Goal: Task Accomplishment & Management: Manage account settings

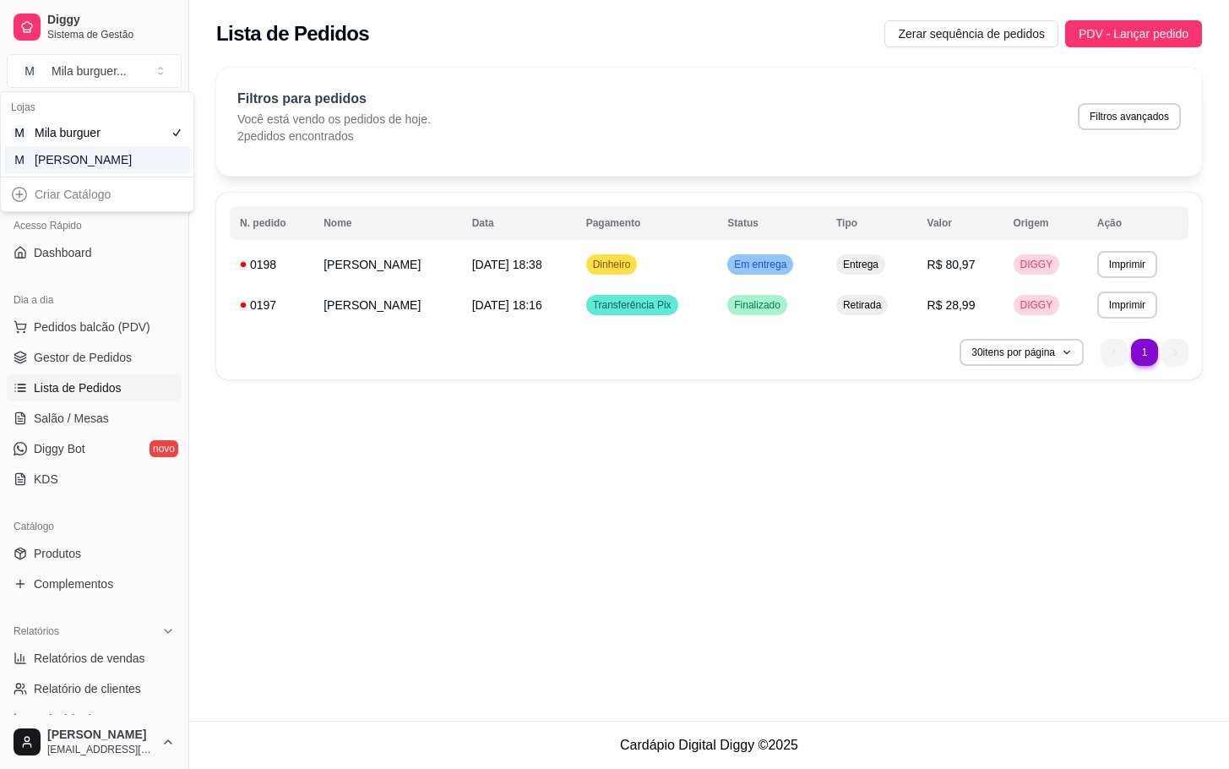
click at [637, 591] on div "**********" at bounding box center [709, 360] width 1040 height 720
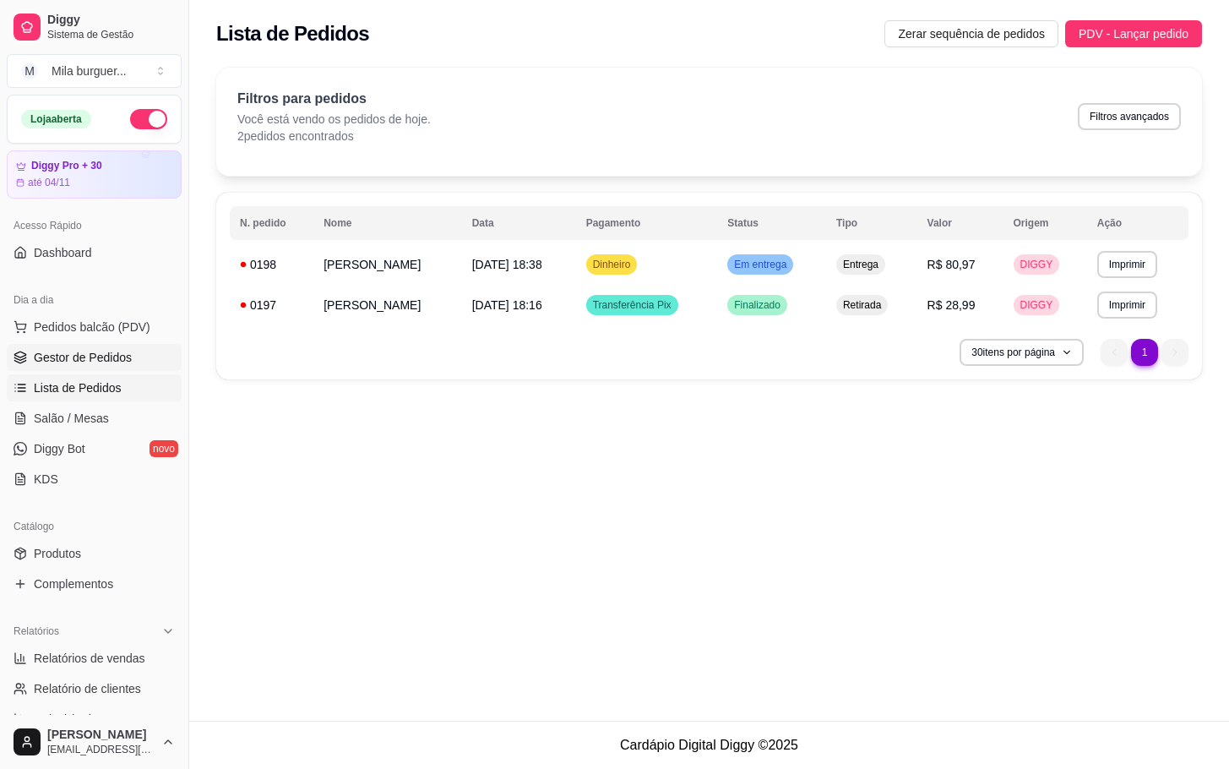
click at [84, 370] on link "Gestor de Pedidos" at bounding box center [94, 357] width 175 height 27
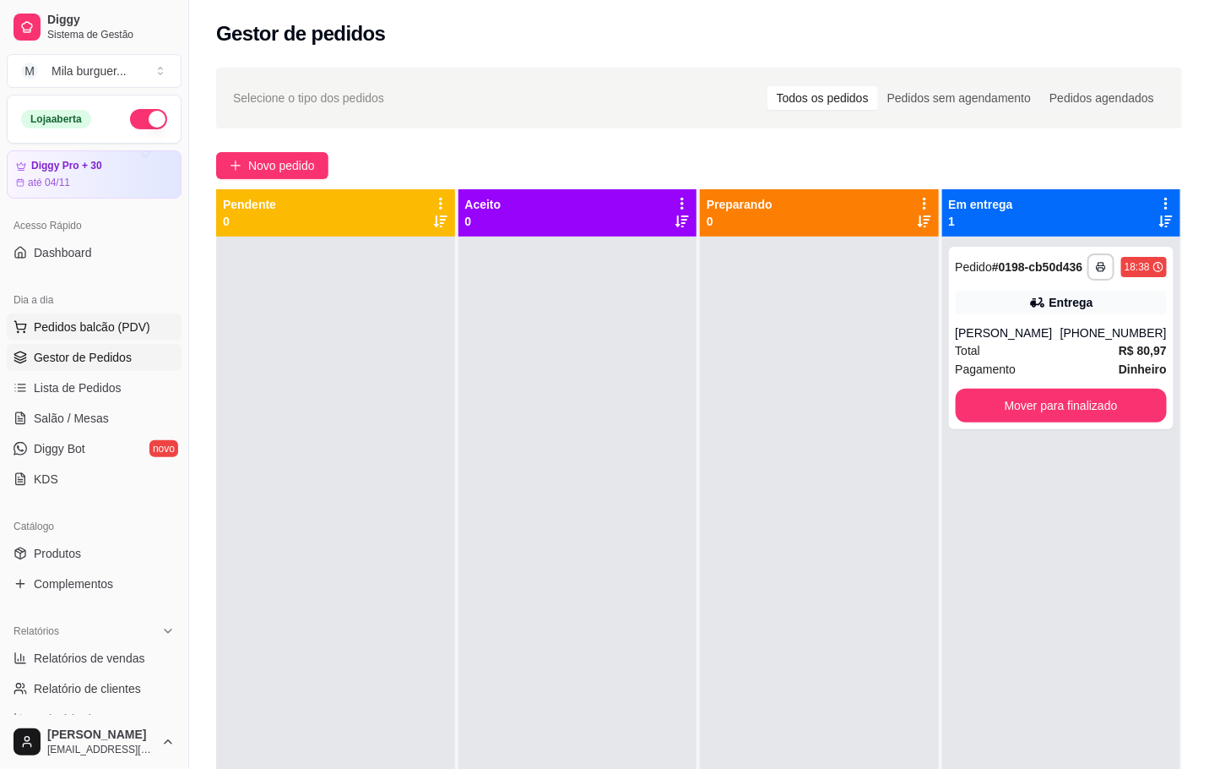
click at [73, 324] on span "Pedidos balcão (PDV)" at bounding box center [92, 326] width 117 height 17
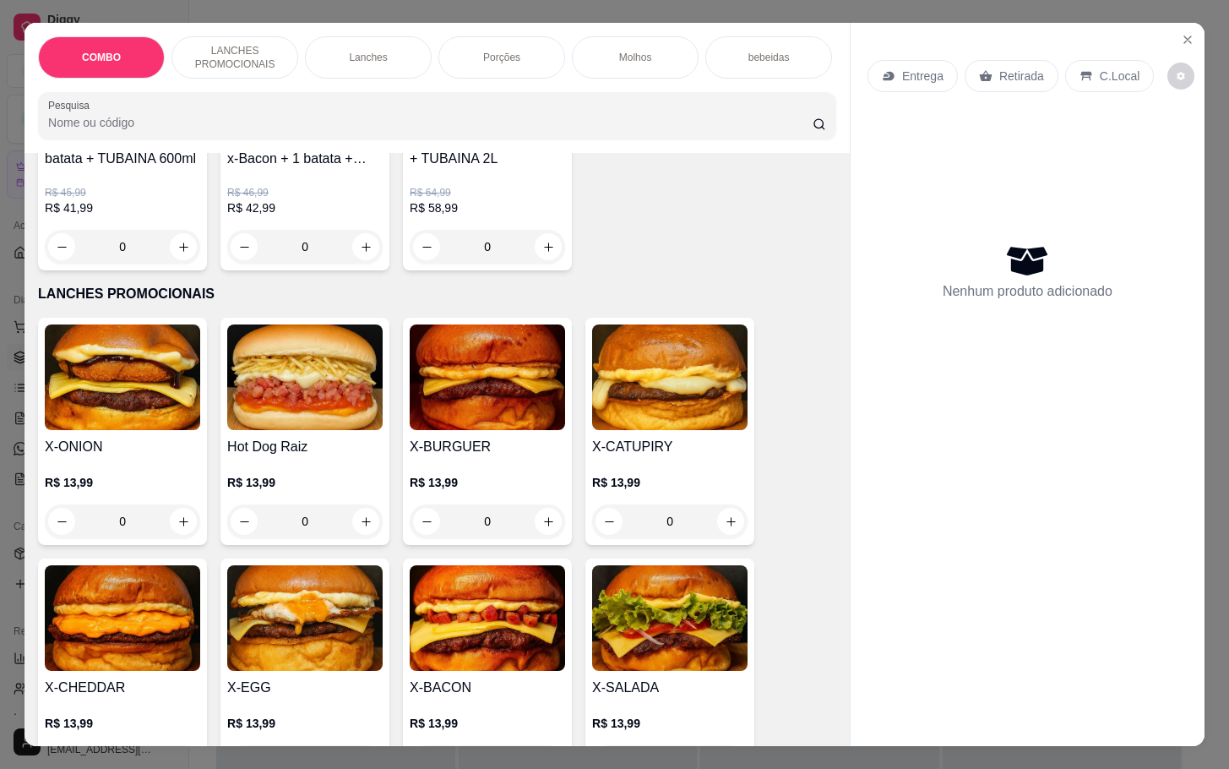
scroll to position [380, 0]
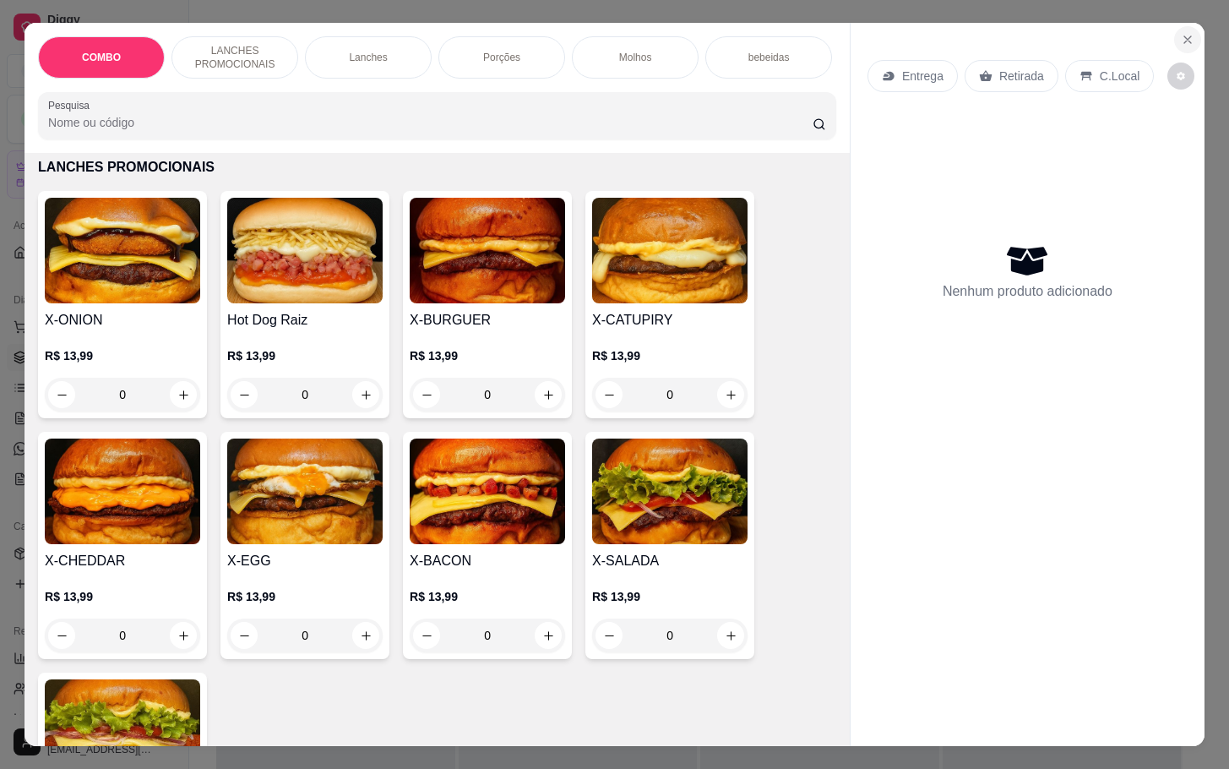
click at [1178, 41] on button "Close" at bounding box center [1187, 39] width 27 height 27
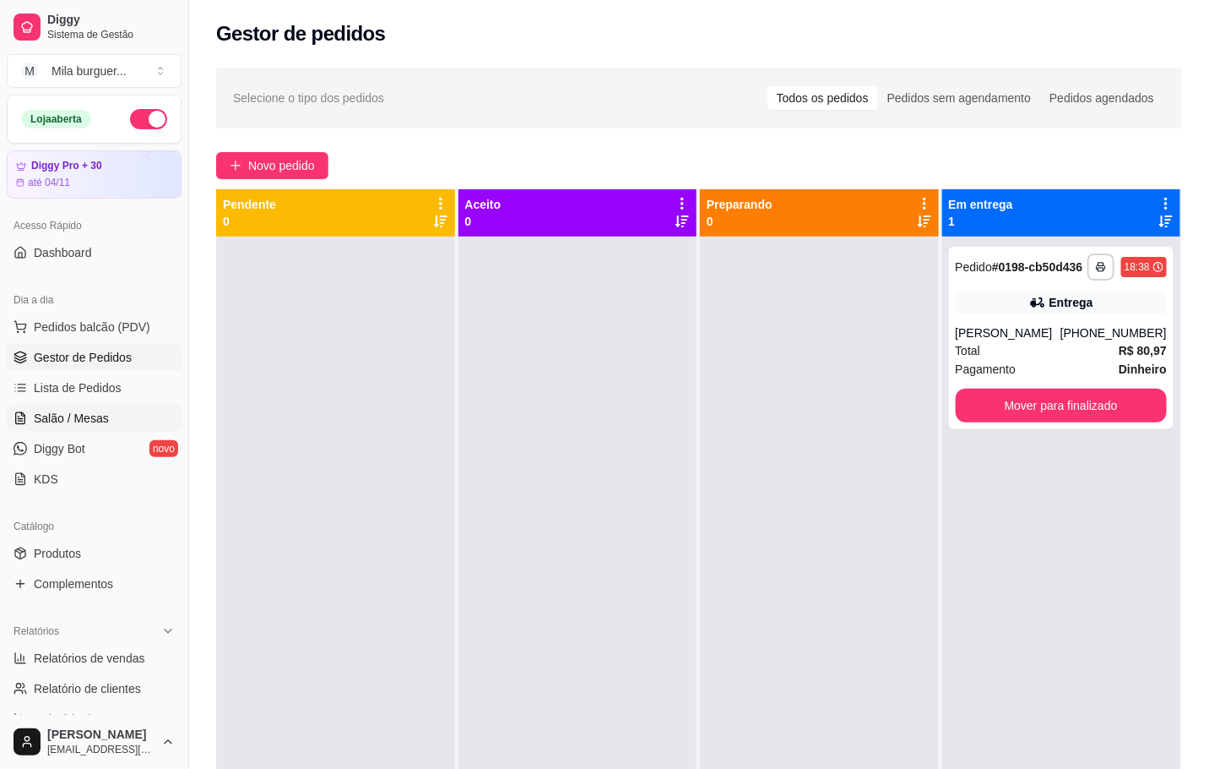
click at [68, 418] on span "Salão / Mesas" at bounding box center [71, 418] width 75 height 17
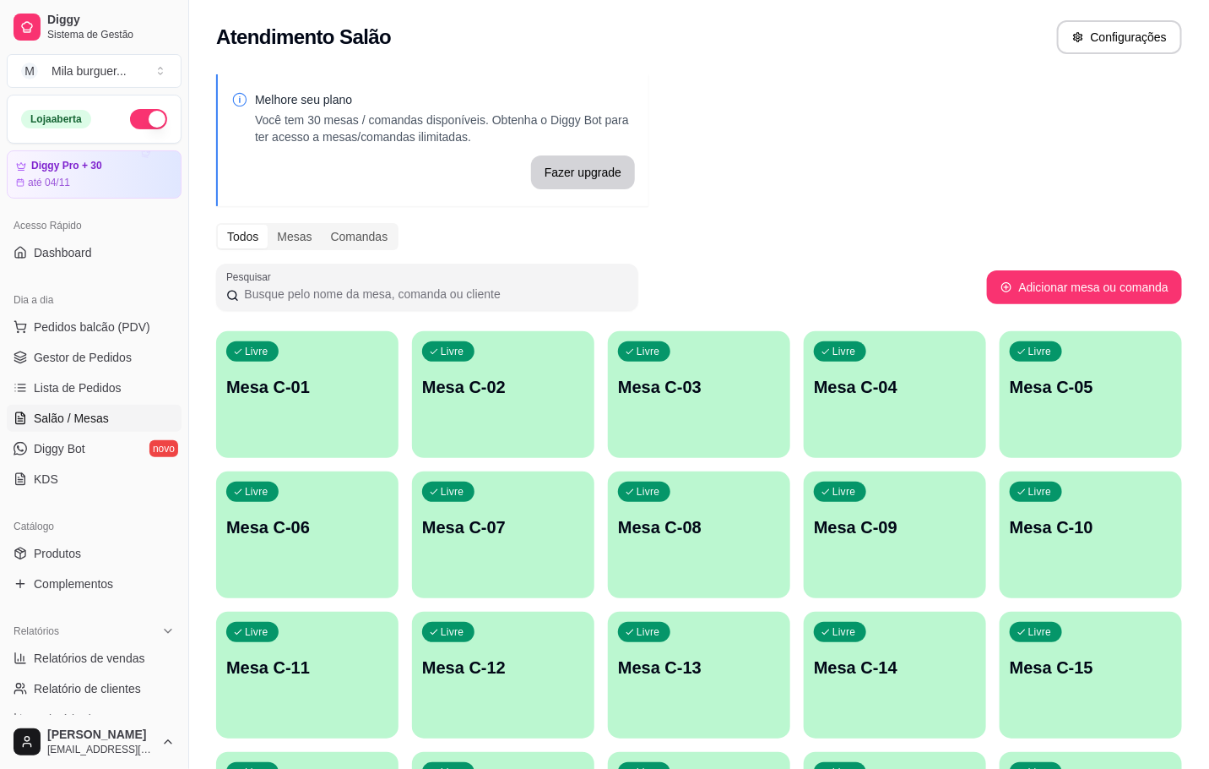
click at [451, 646] on div "Livre Mesa C-12" at bounding box center [503, 664] width 182 height 106
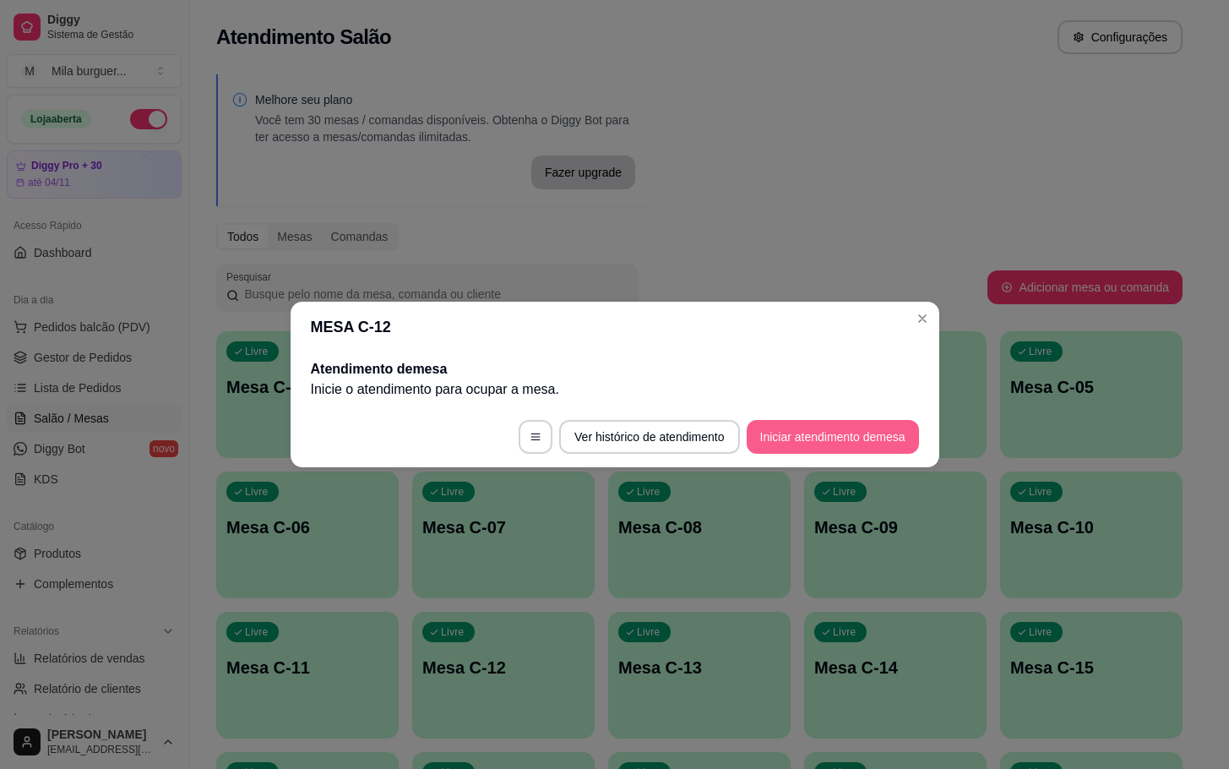
click at [831, 439] on button "Iniciar atendimento de mesa" at bounding box center [833, 437] width 172 height 34
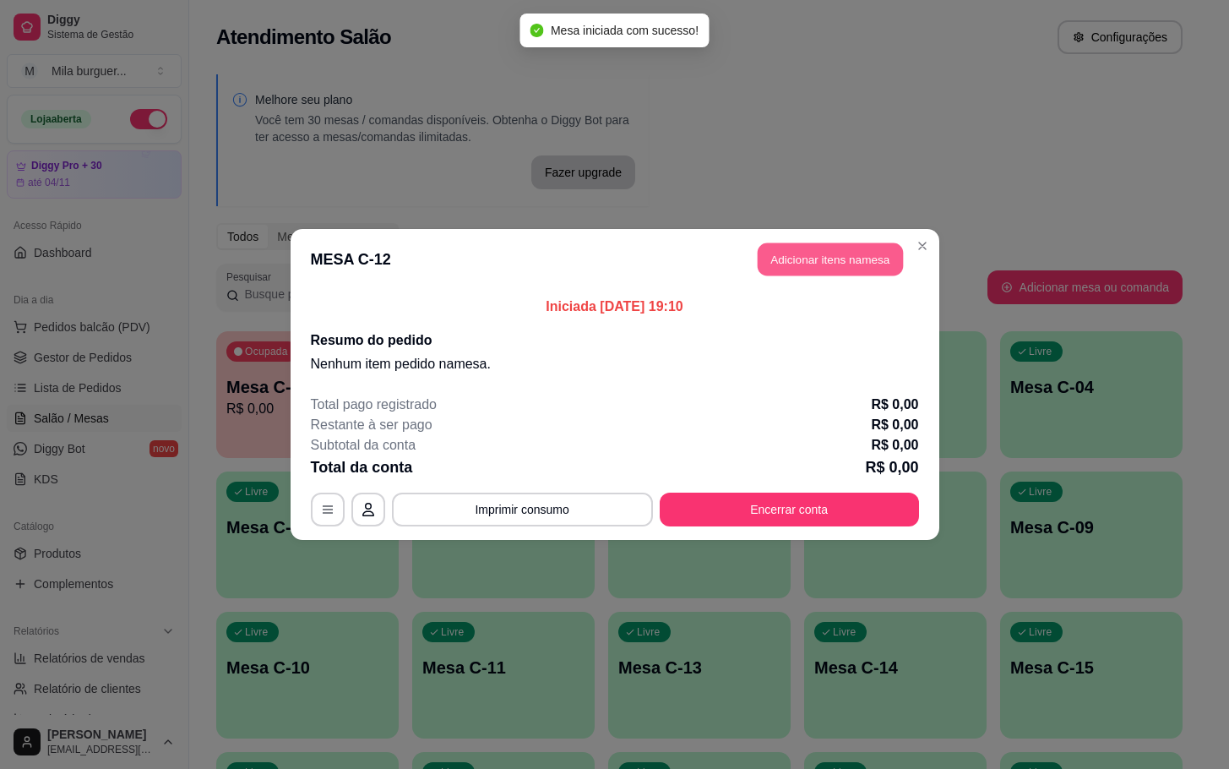
click at [779, 269] on button "Adicionar itens na mesa" at bounding box center [830, 259] width 145 height 33
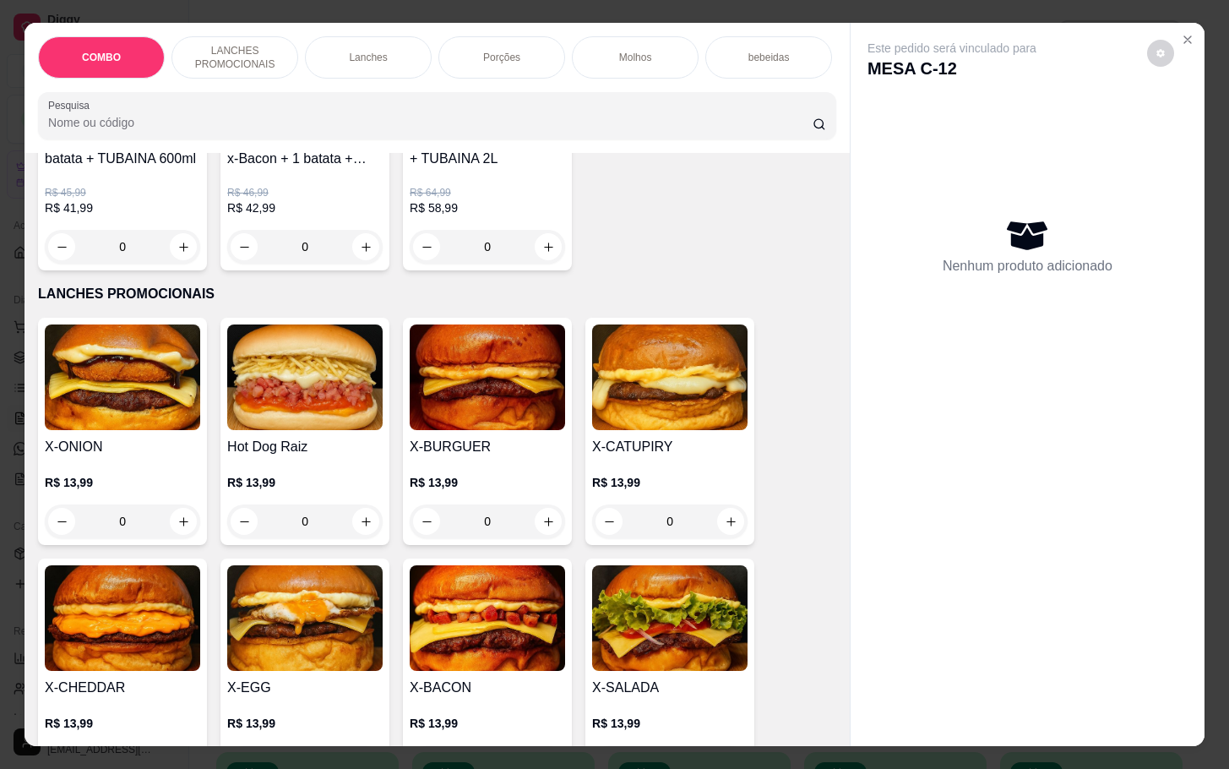
scroll to position [380, 0]
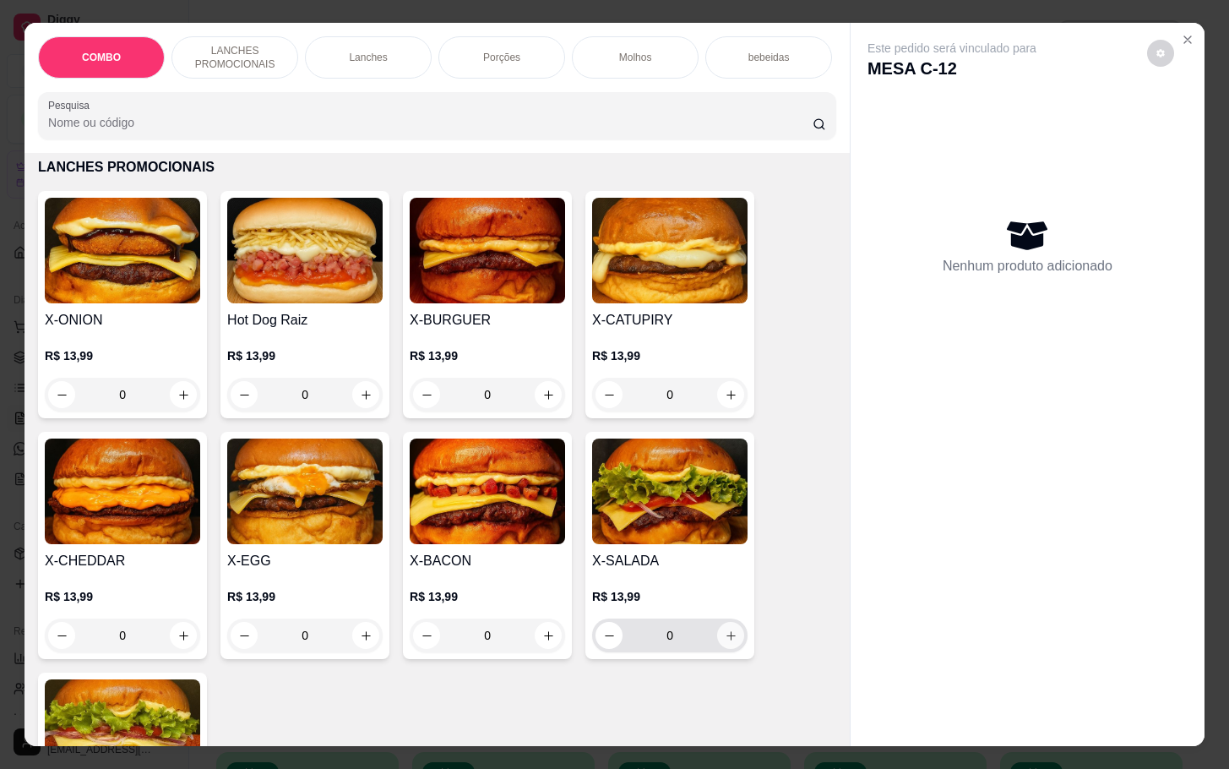
click at [725, 638] on button "increase-product-quantity" at bounding box center [730, 635] width 27 height 27
type input "1"
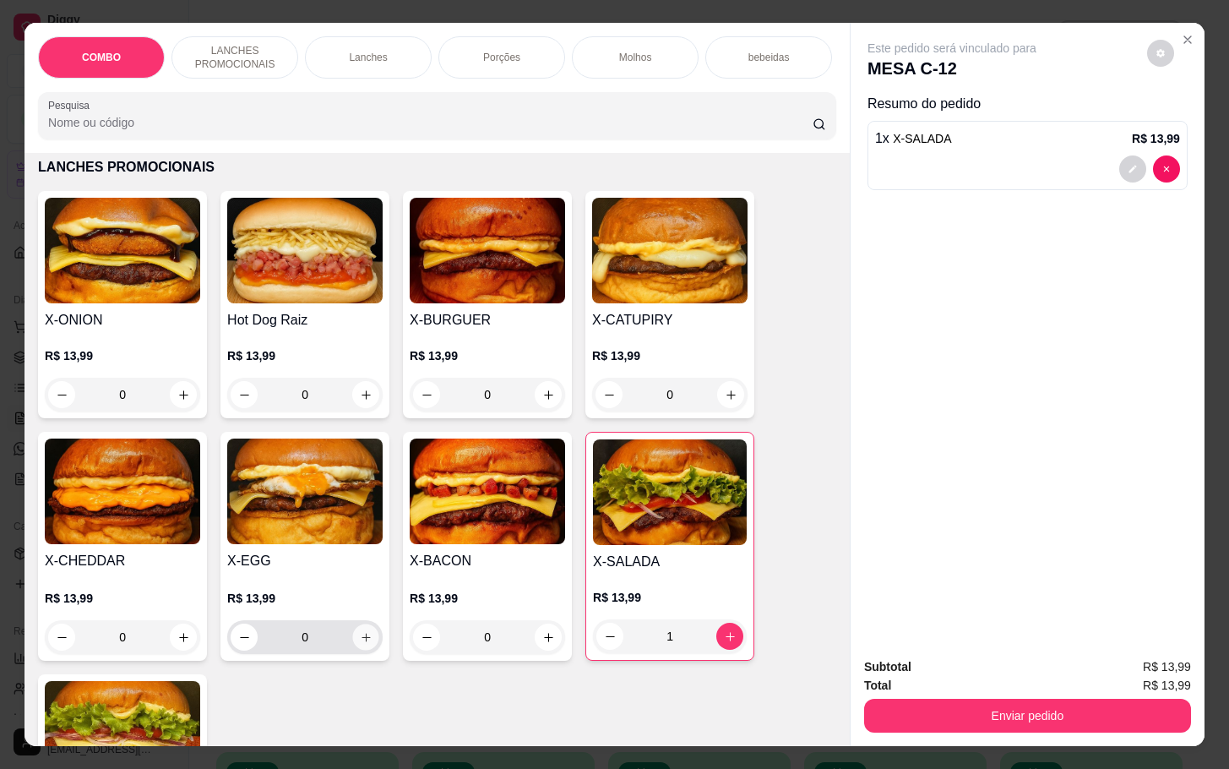
click at [360, 644] on icon "increase-product-quantity" at bounding box center [366, 637] width 13 height 13
type input "1"
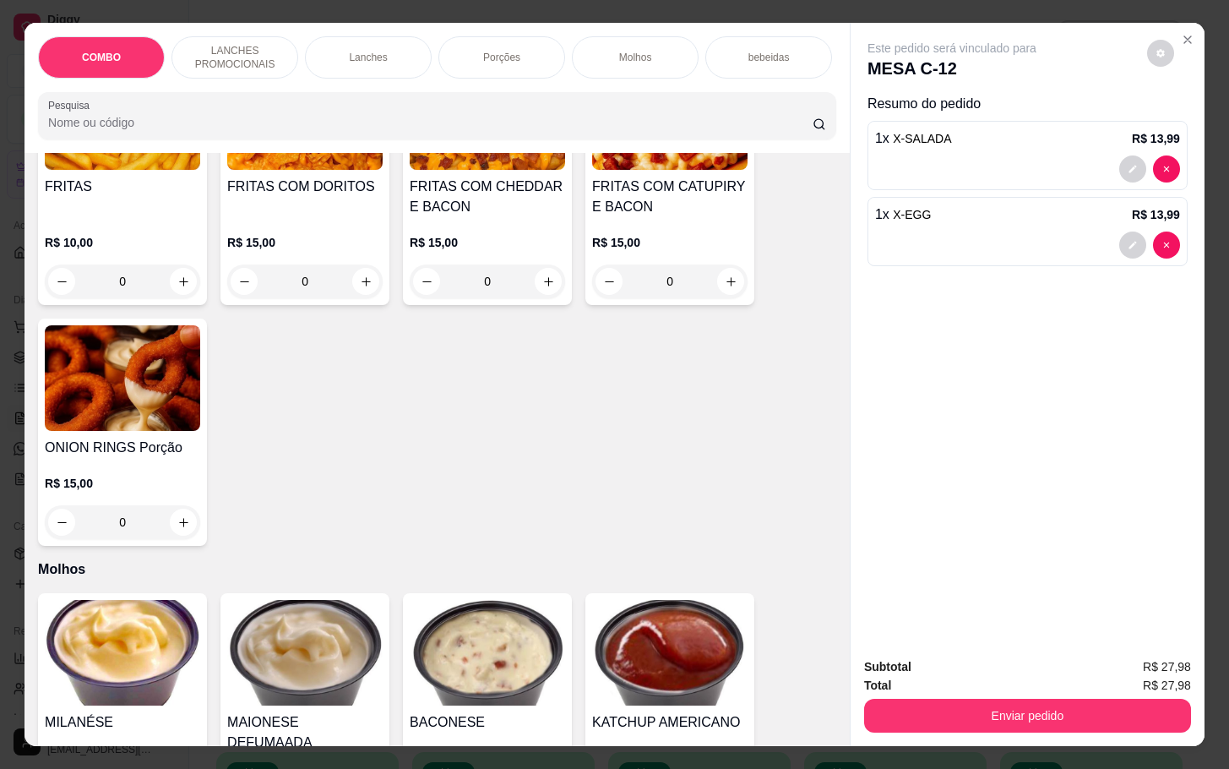
scroll to position [2280, 0]
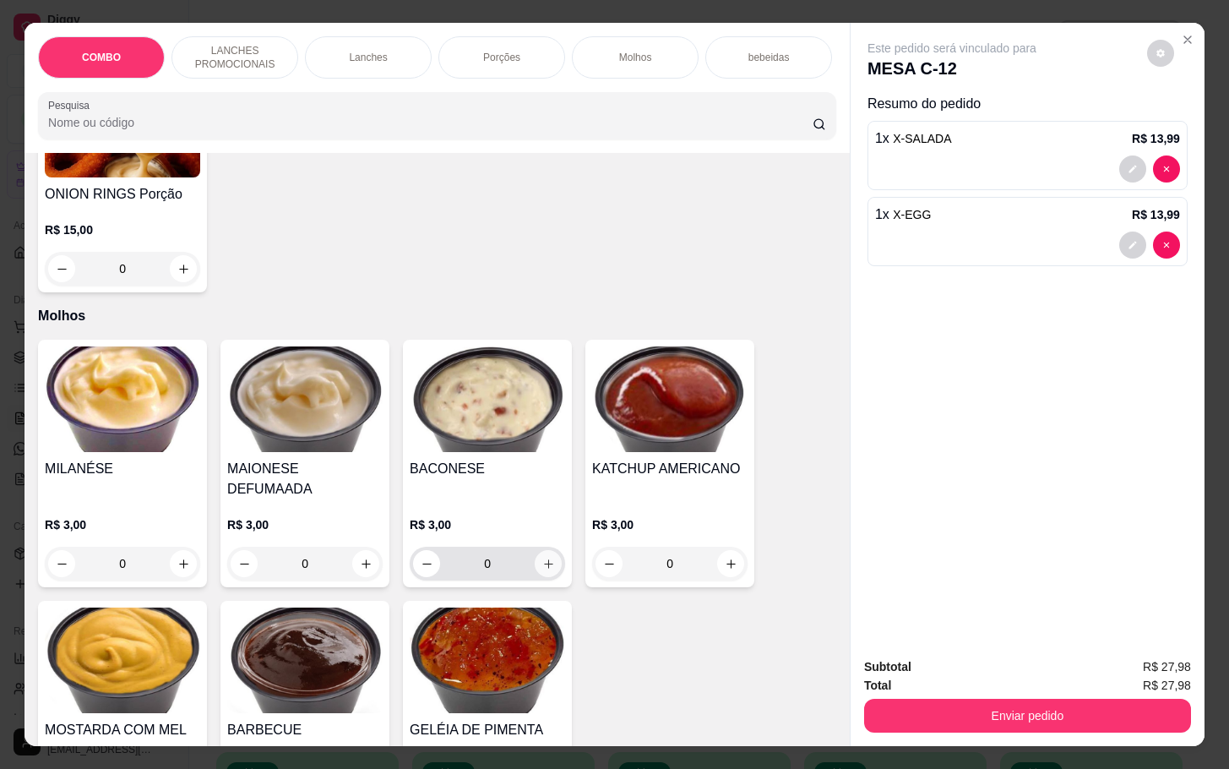
click at [542, 557] on icon "increase-product-quantity" at bounding box center [548, 563] width 13 height 13
type input "1"
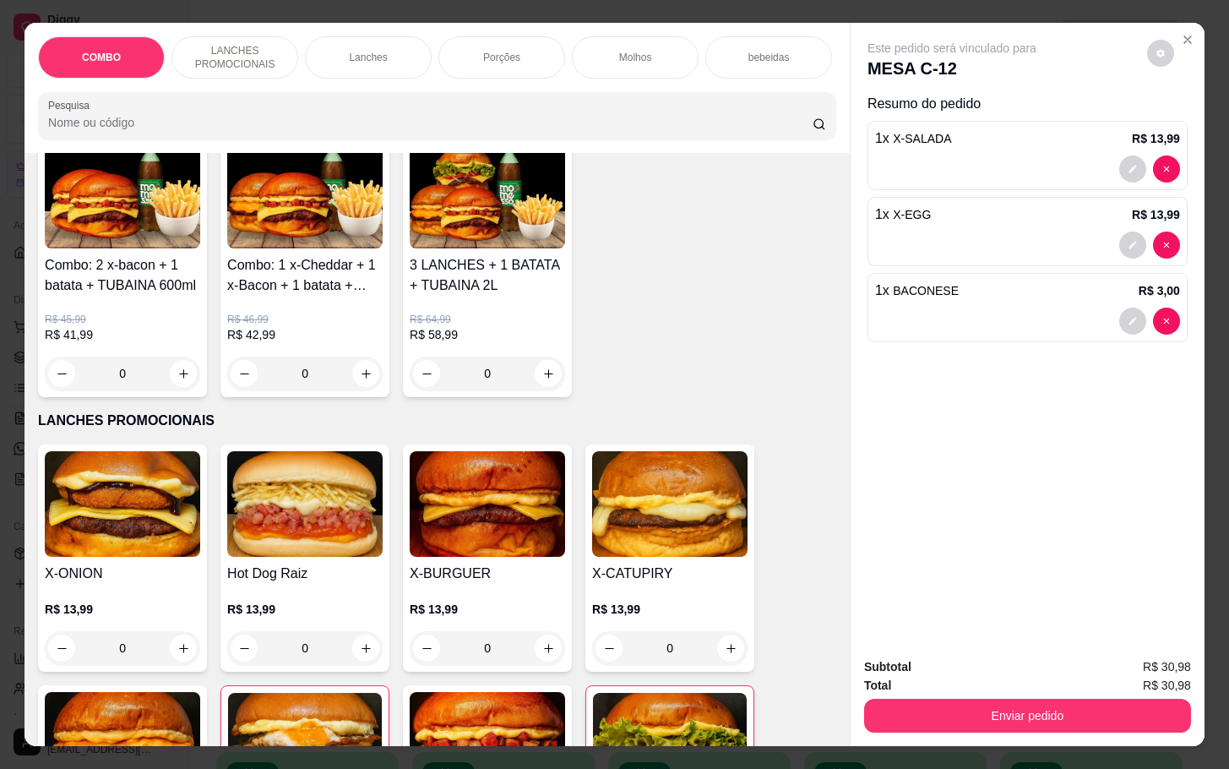
scroll to position [0, 0]
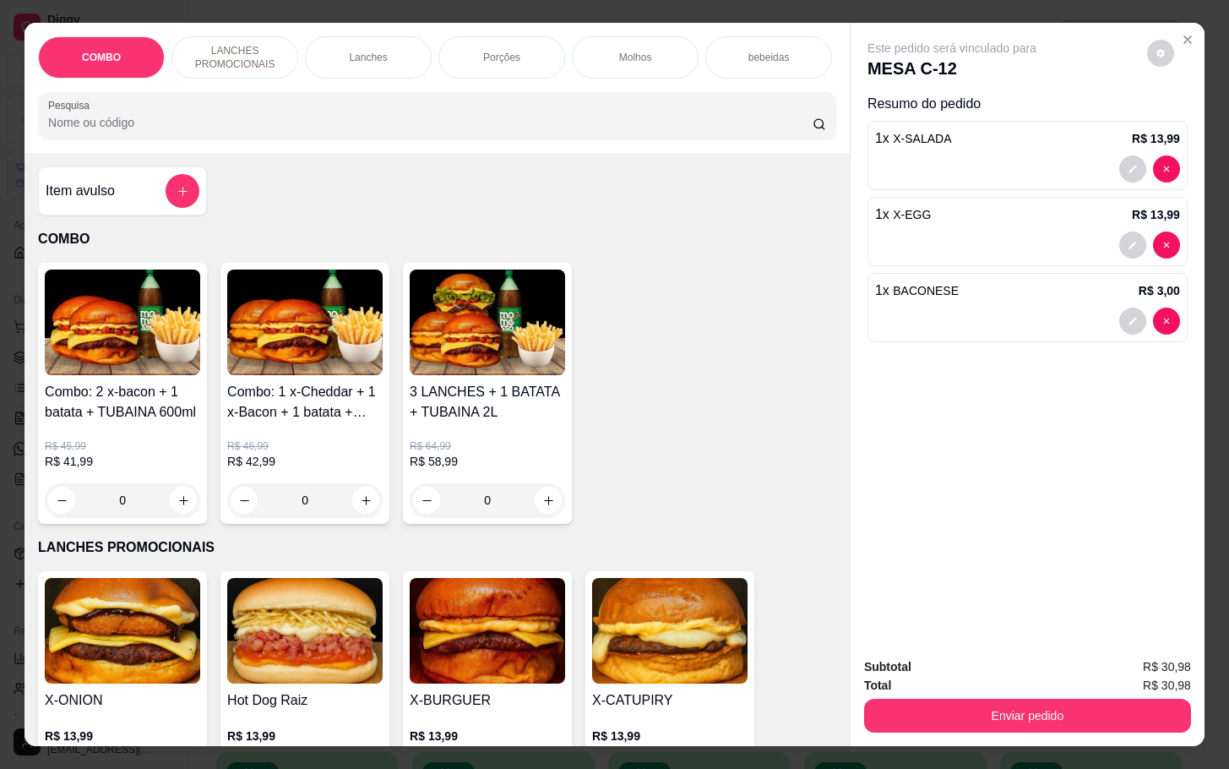
click at [97, 195] on h4 "Item avulso" at bounding box center [80, 191] width 69 height 20
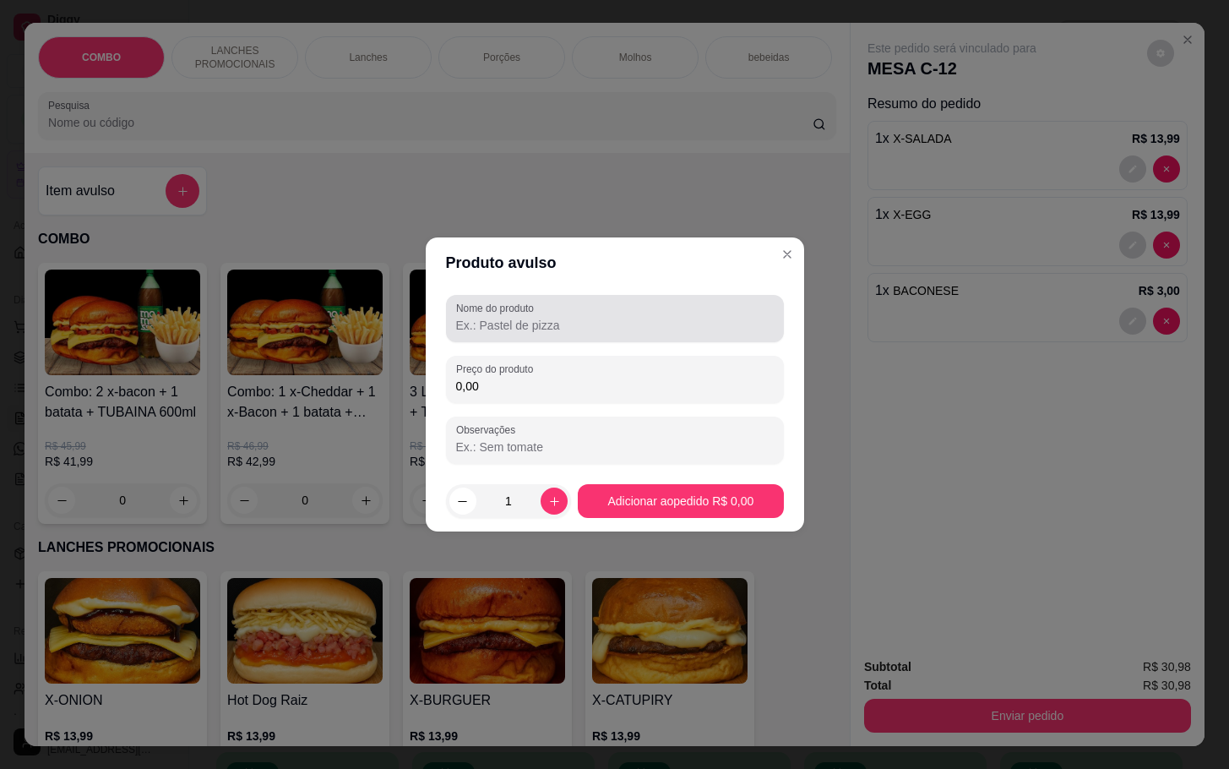
click at [590, 337] on div "Nome do produto" at bounding box center [615, 318] width 338 height 47
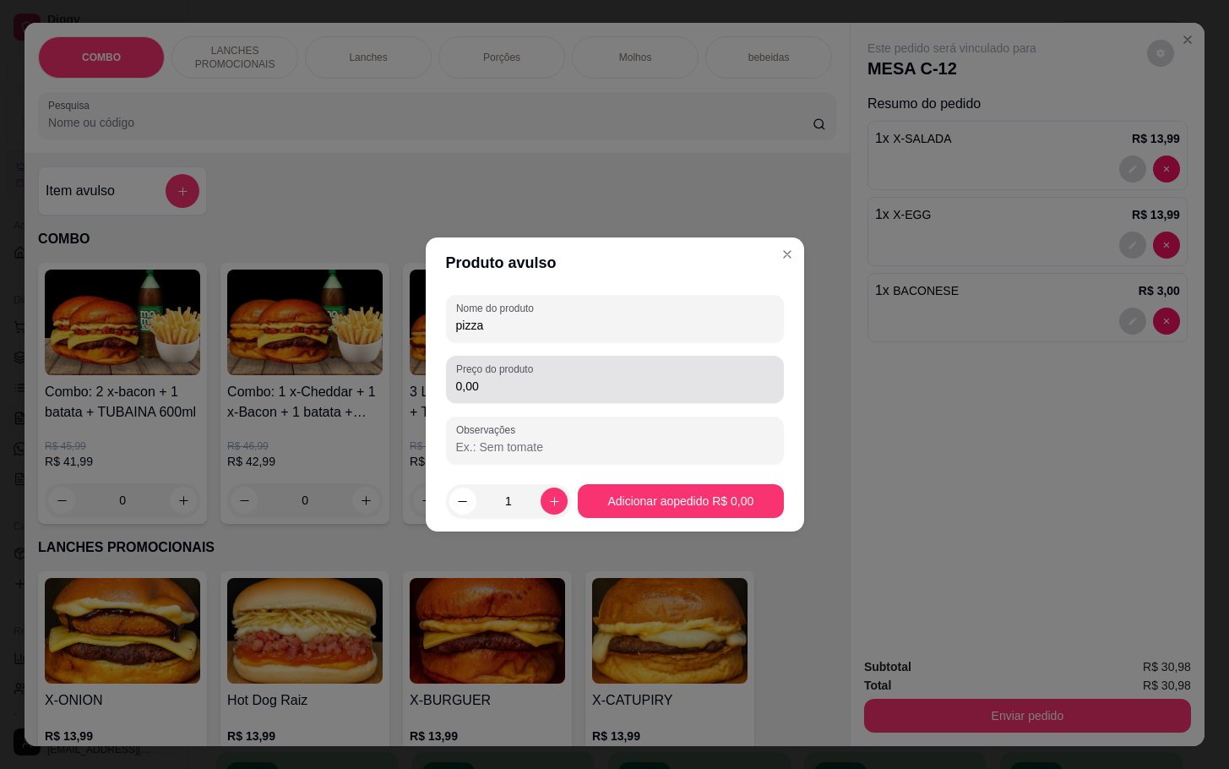
type input "pizza"
click at [606, 380] on input "0,00" at bounding box center [615, 386] width 318 height 17
type input "9,00"
click at [669, 482] on footer "1 Adicionar ao pedido R$ 9,00" at bounding box center [615, 500] width 378 height 61
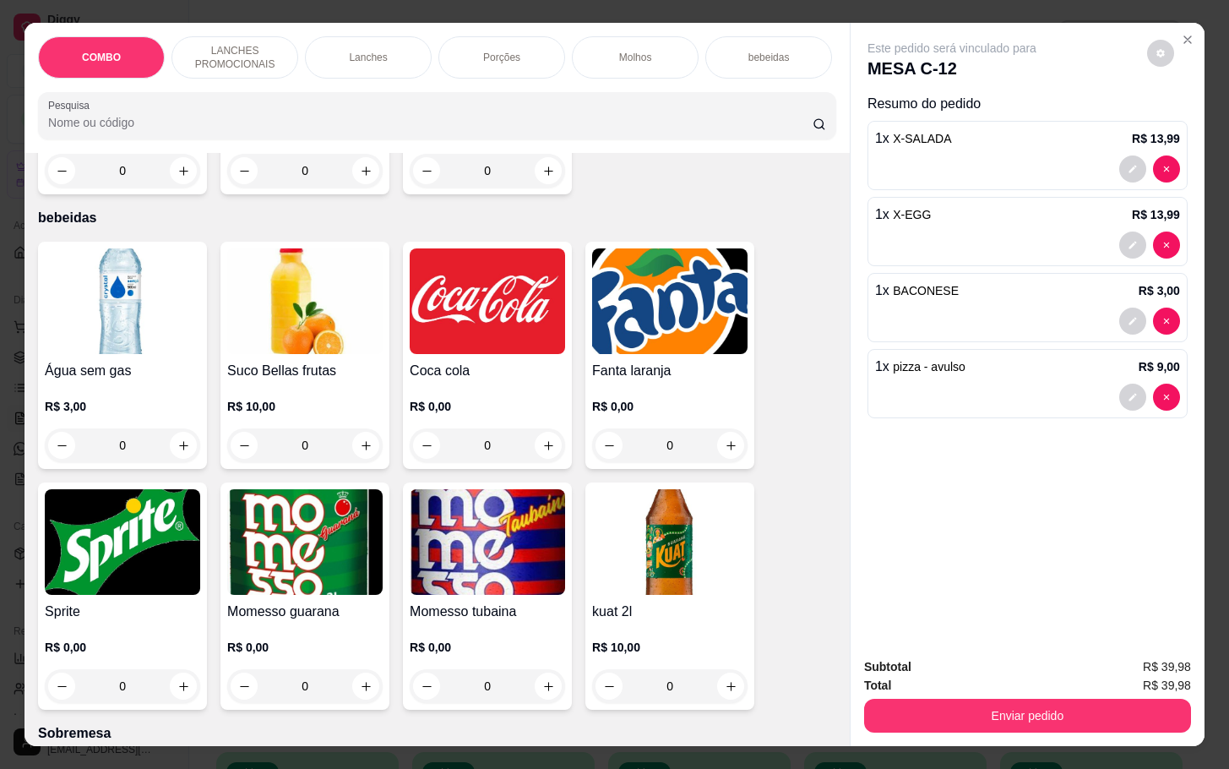
scroll to position [3040, 0]
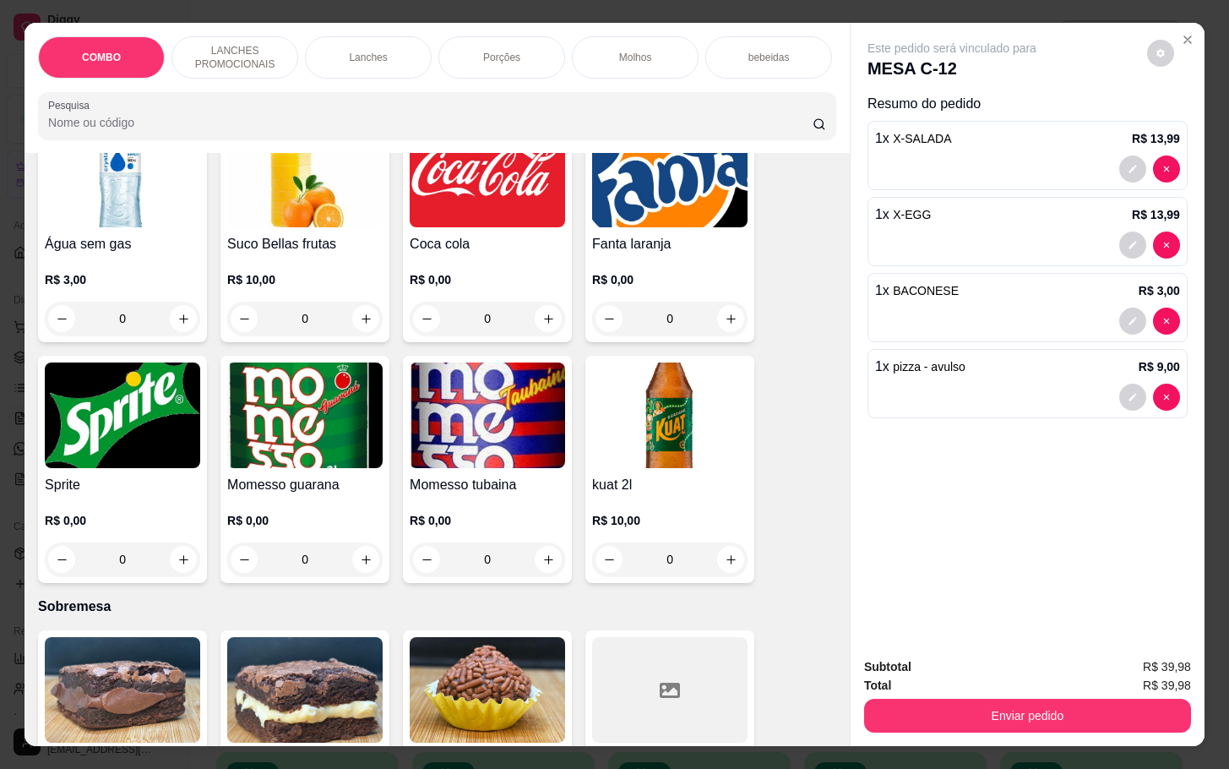
click at [257, 431] on img at bounding box center [304, 415] width 155 height 106
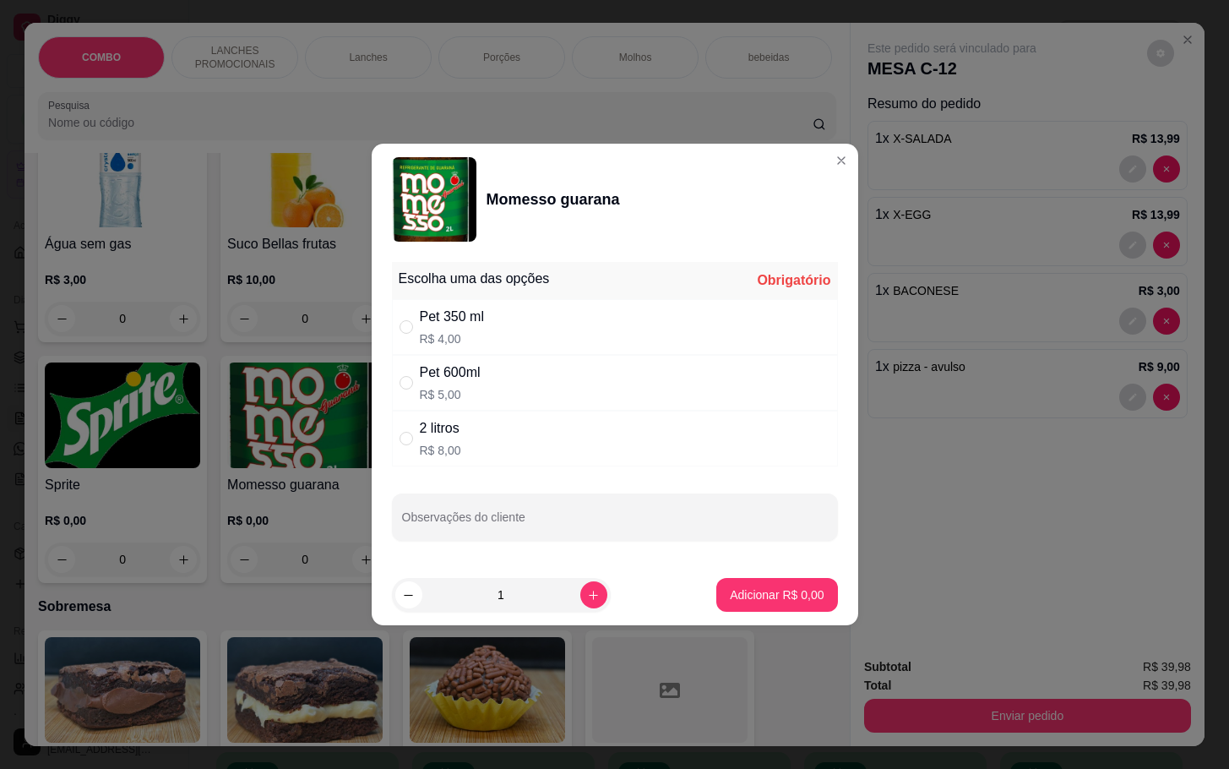
click at [462, 363] on div "Pet 600ml" at bounding box center [450, 372] width 61 height 20
radio input "true"
click at [788, 622] on footer "1 Adicionar R$ 5,00" at bounding box center [615, 594] width 486 height 61
click at [769, 599] on p "Adicionar R$ 5,00" at bounding box center [777, 594] width 94 height 17
type input "1"
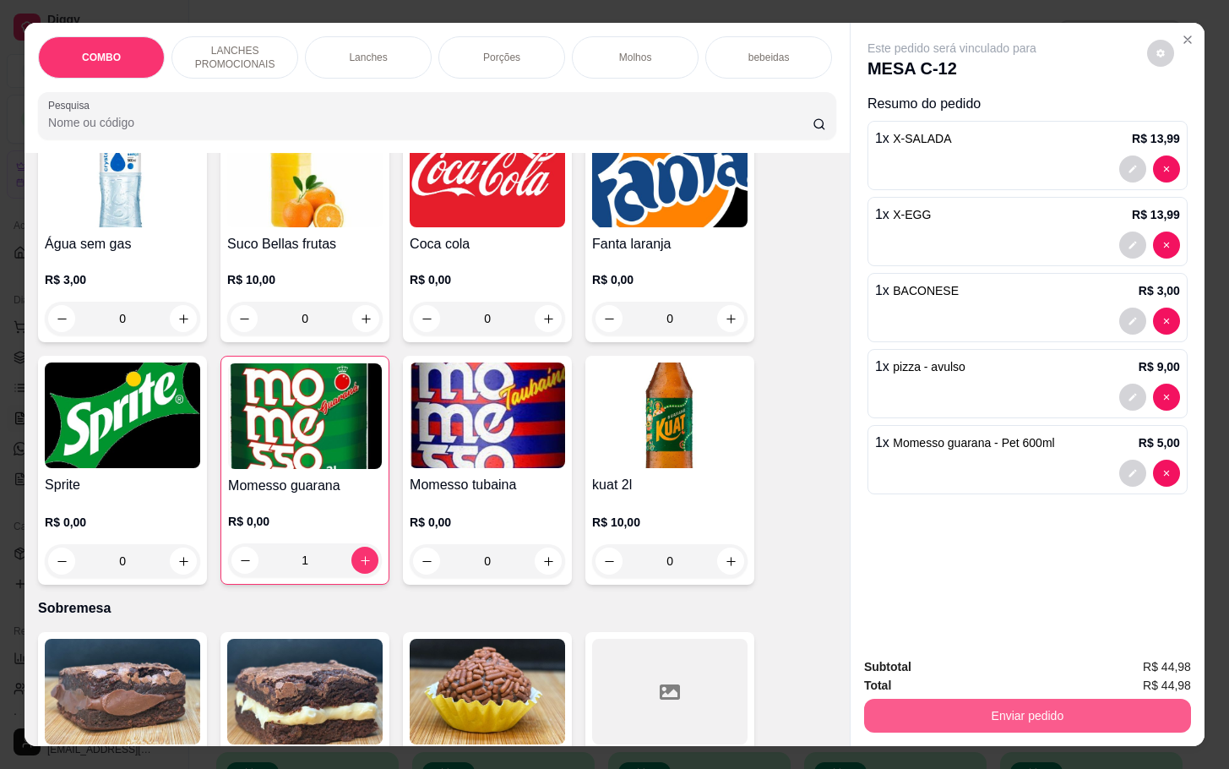
click at [1072, 698] on button "Enviar pedido" at bounding box center [1027, 715] width 327 height 34
click at [1122, 654] on button "Enviar pedido" at bounding box center [1143, 665] width 95 height 32
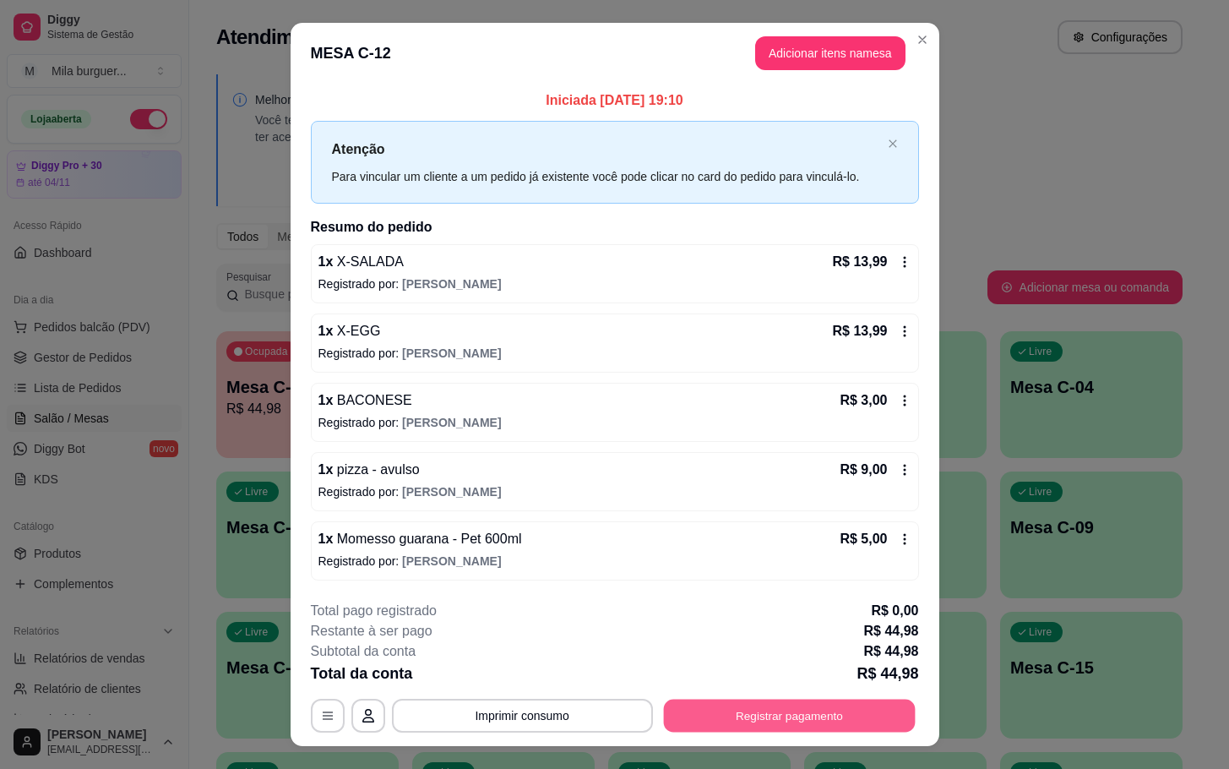
click at [750, 718] on button "Registrar pagamento" at bounding box center [789, 714] width 252 height 33
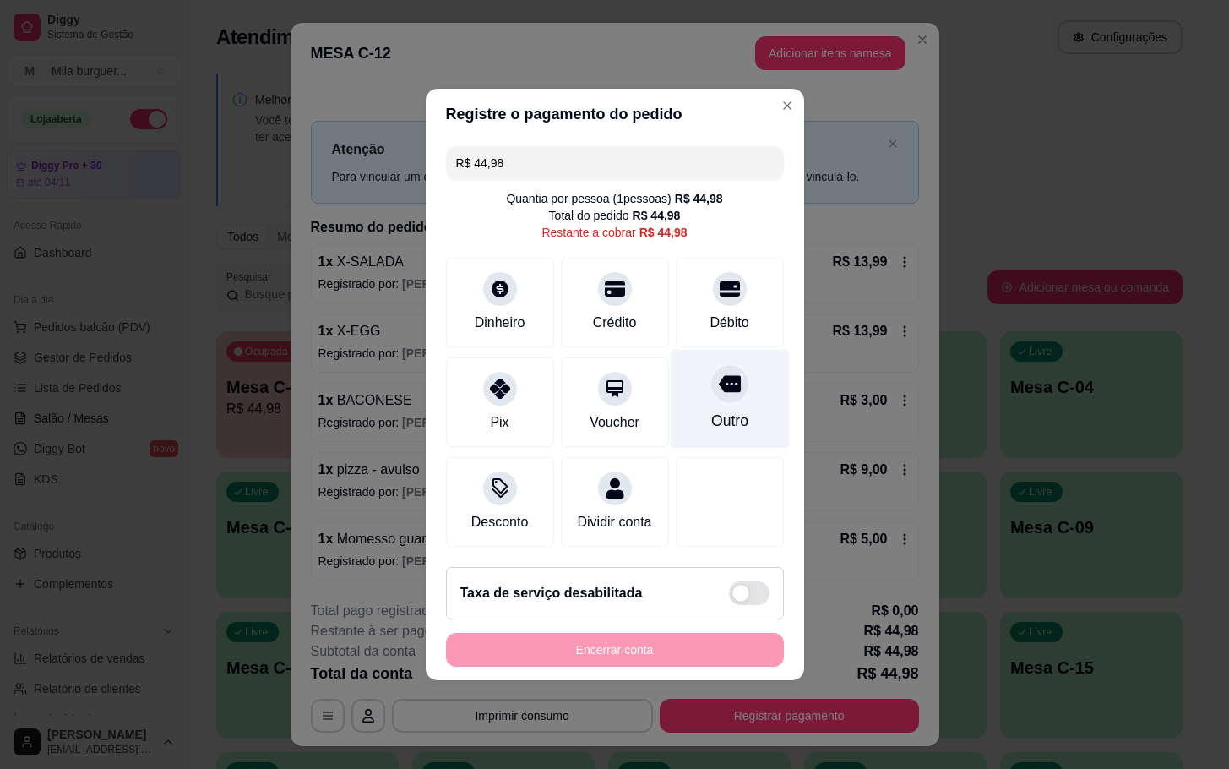
click at [710, 411] on div "Outro" at bounding box center [728, 421] width 37 height 22
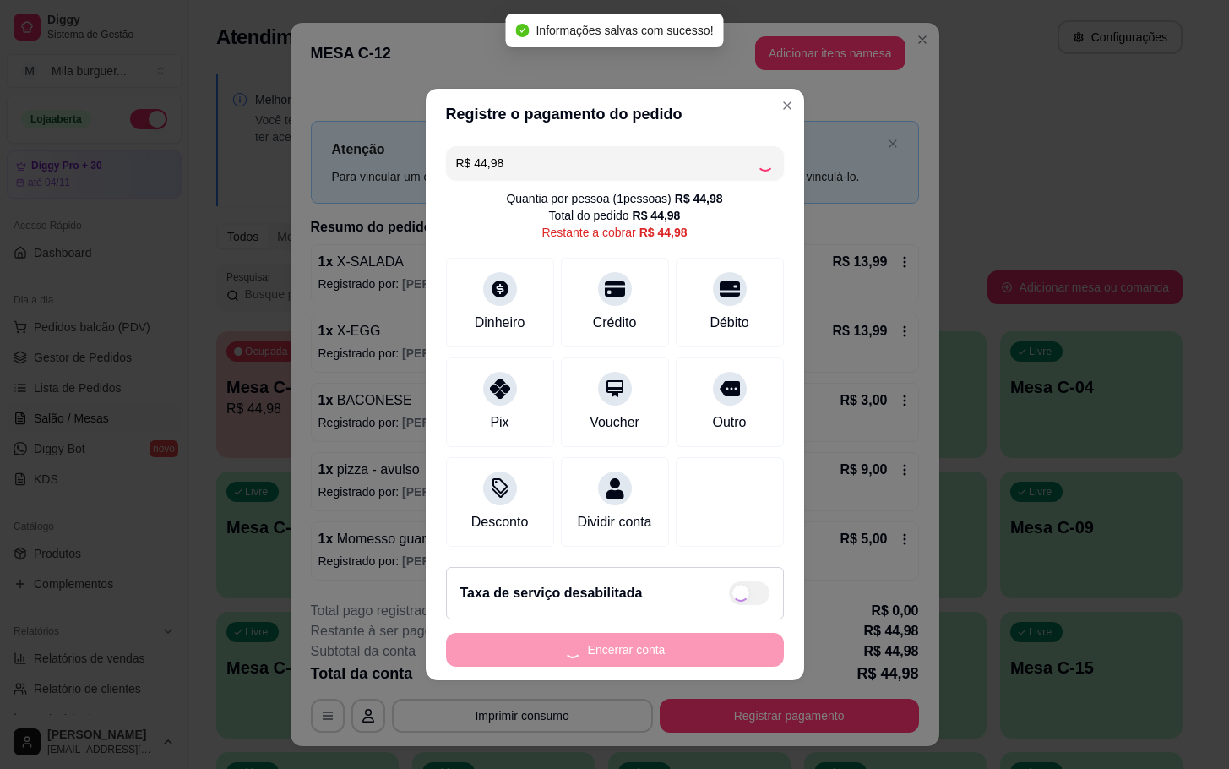
type input "R$ 0,00"
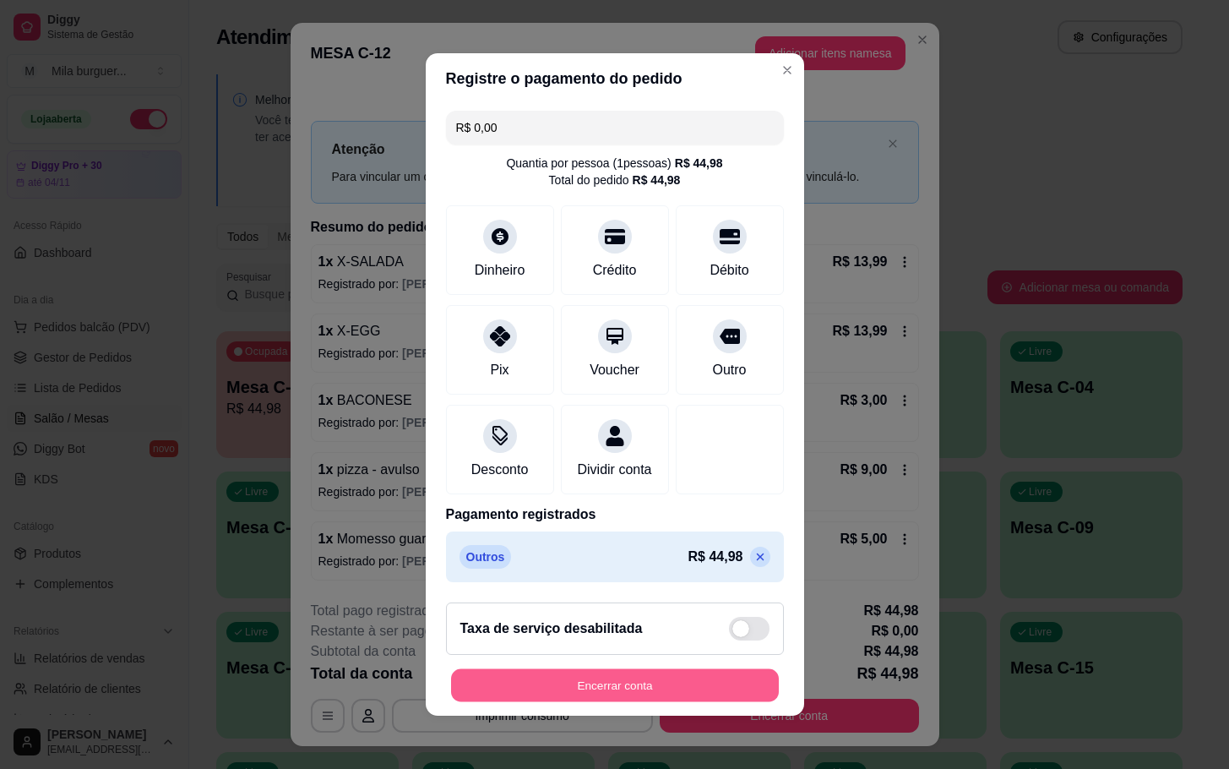
click at [573, 702] on button "Encerrar conta" at bounding box center [615, 685] width 328 height 33
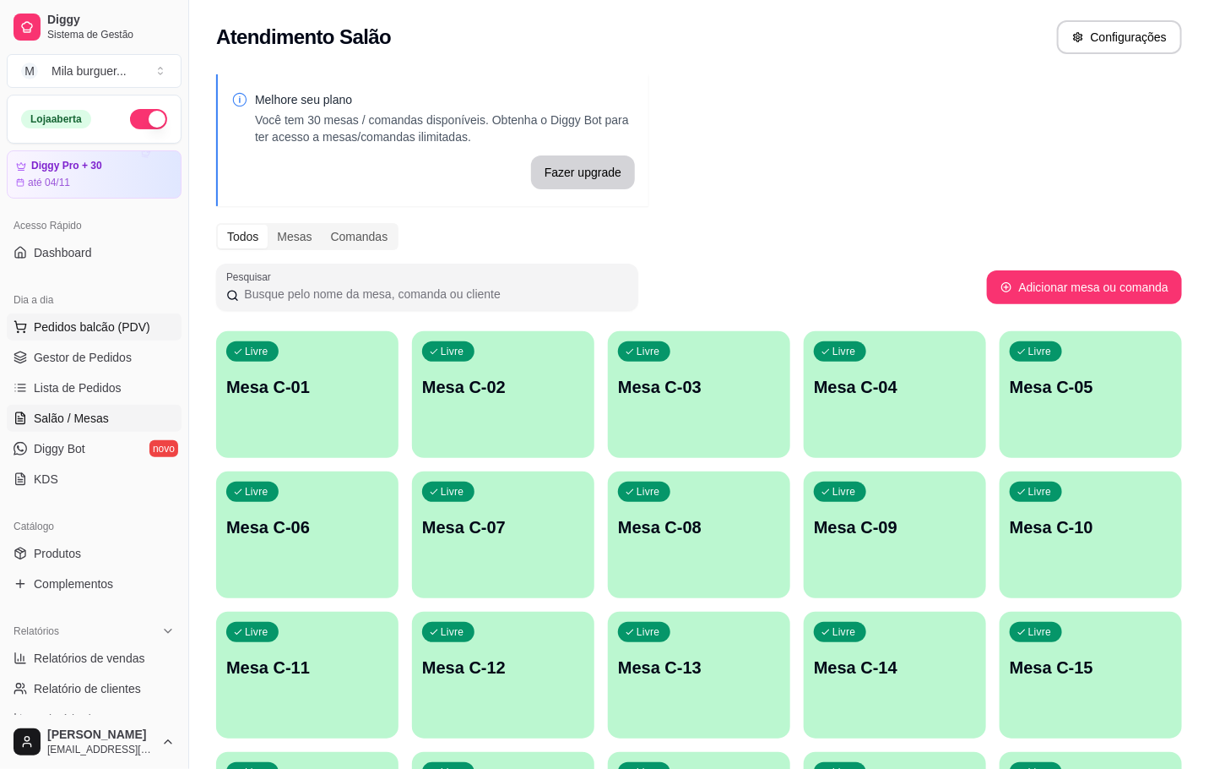
click at [84, 322] on span "Pedidos balcão (PDV)" at bounding box center [92, 326] width 117 height 17
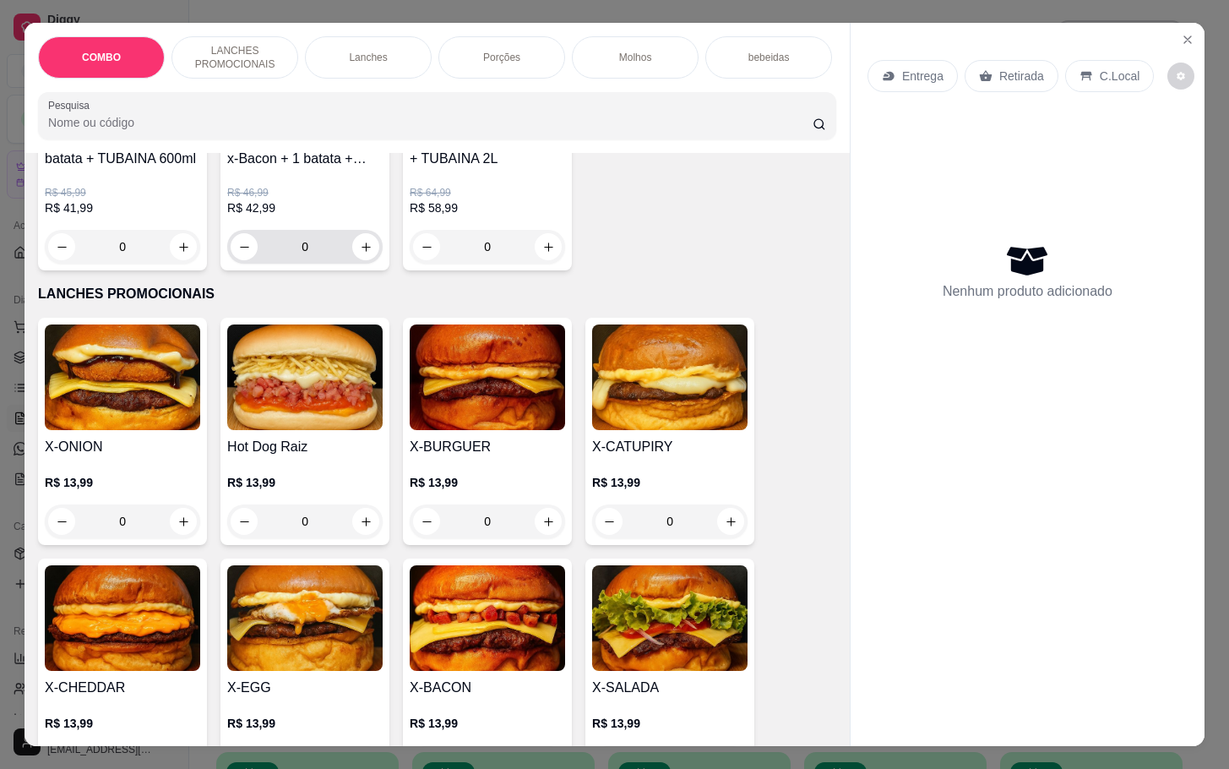
scroll to position [507, 0]
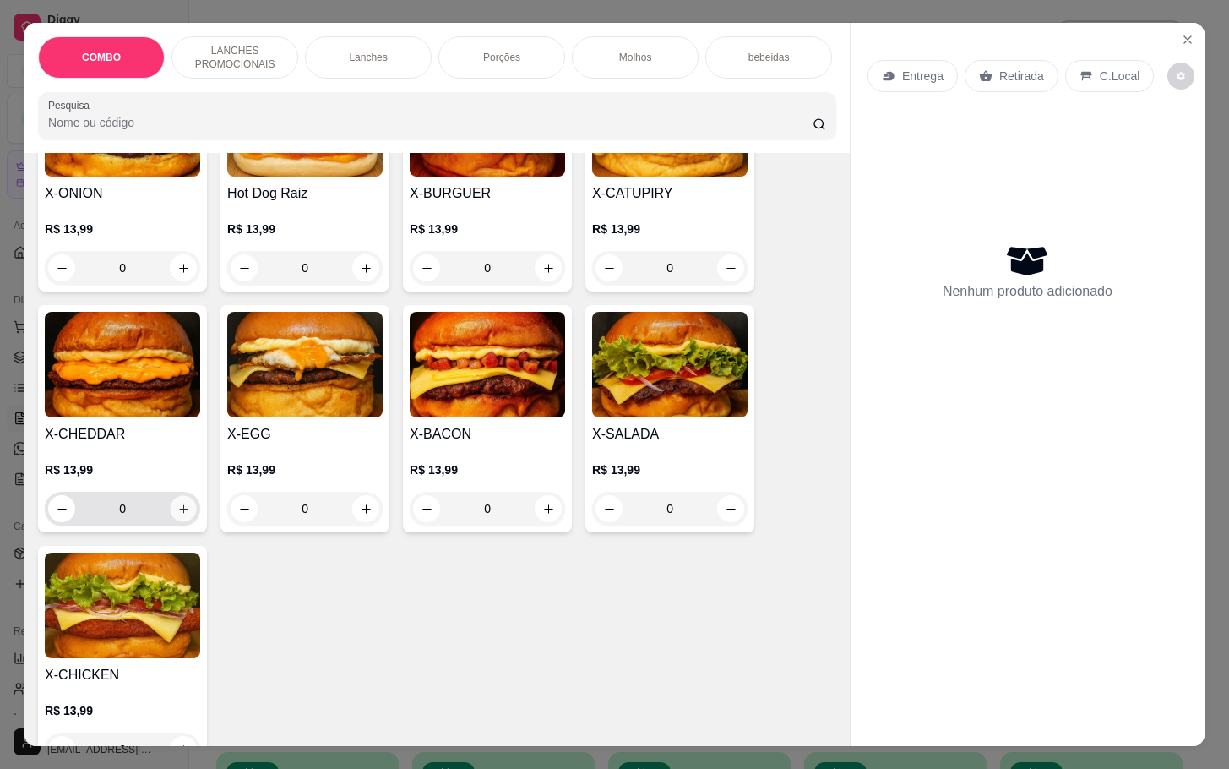
click at [178, 522] on button "increase-product-quantity" at bounding box center [184, 509] width 26 height 26
type input "1"
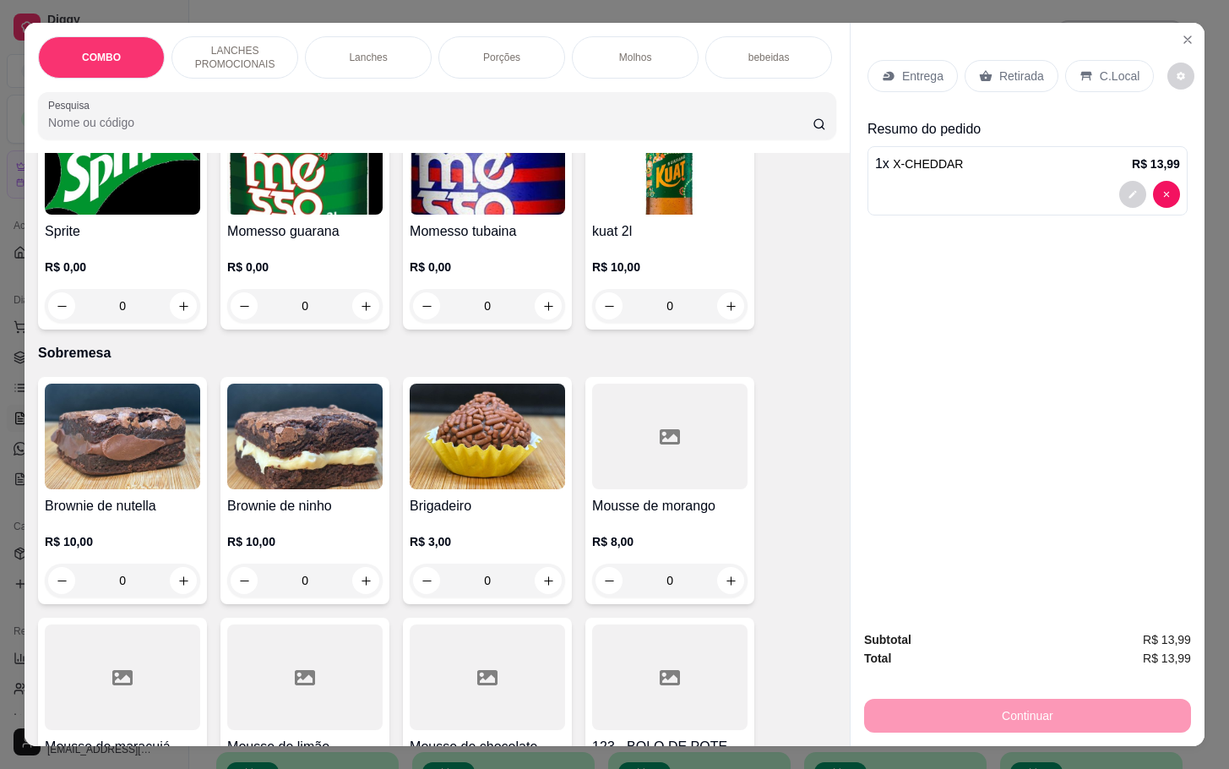
scroll to position [3420, 0]
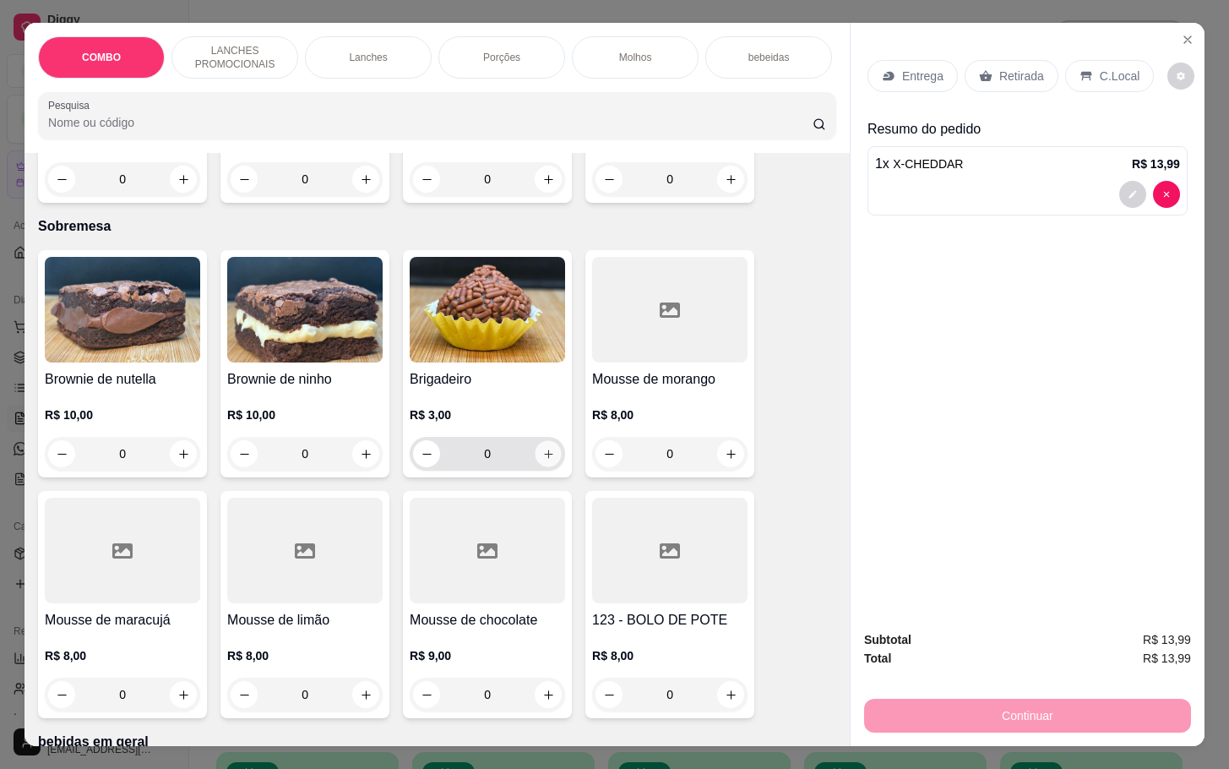
click at [547, 446] on button "increase-product-quantity" at bounding box center [548, 454] width 26 height 26
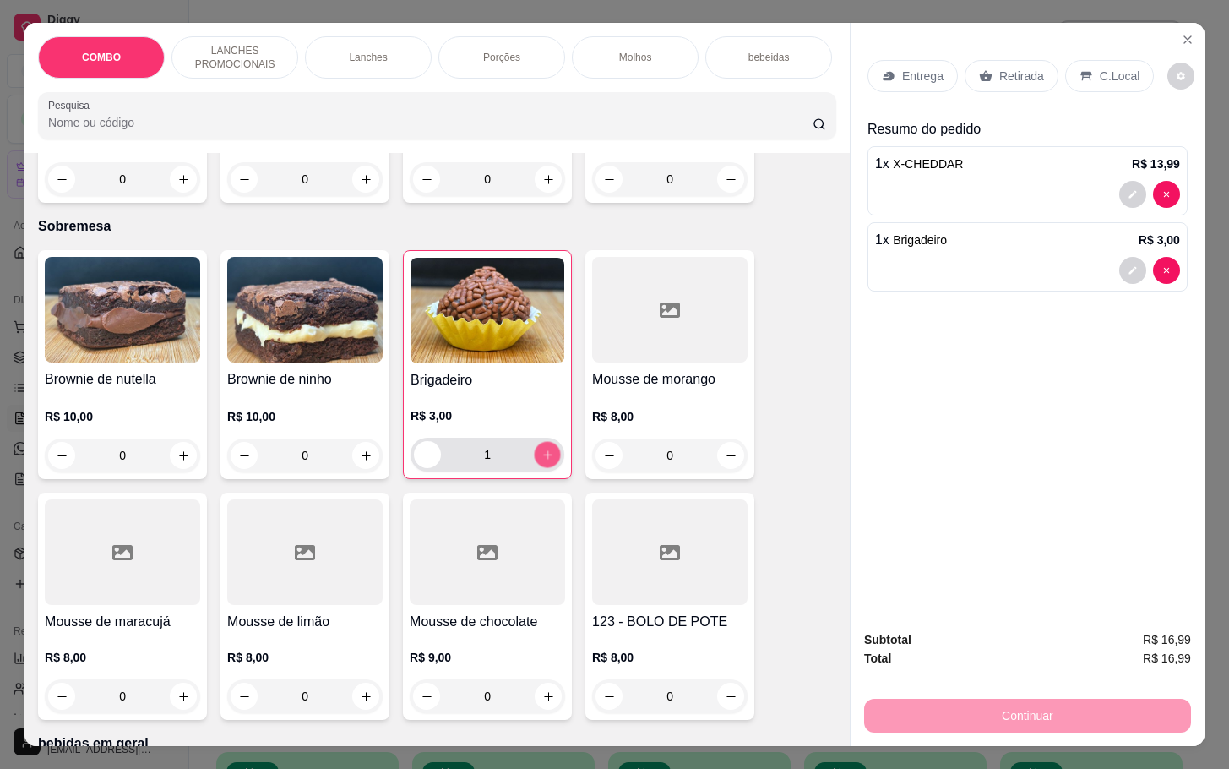
click at [547, 446] on button "increase-product-quantity" at bounding box center [548, 455] width 26 height 26
type input "2"
click at [1007, 68] on p "Retirada" at bounding box center [1021, 76] width 45 height 17
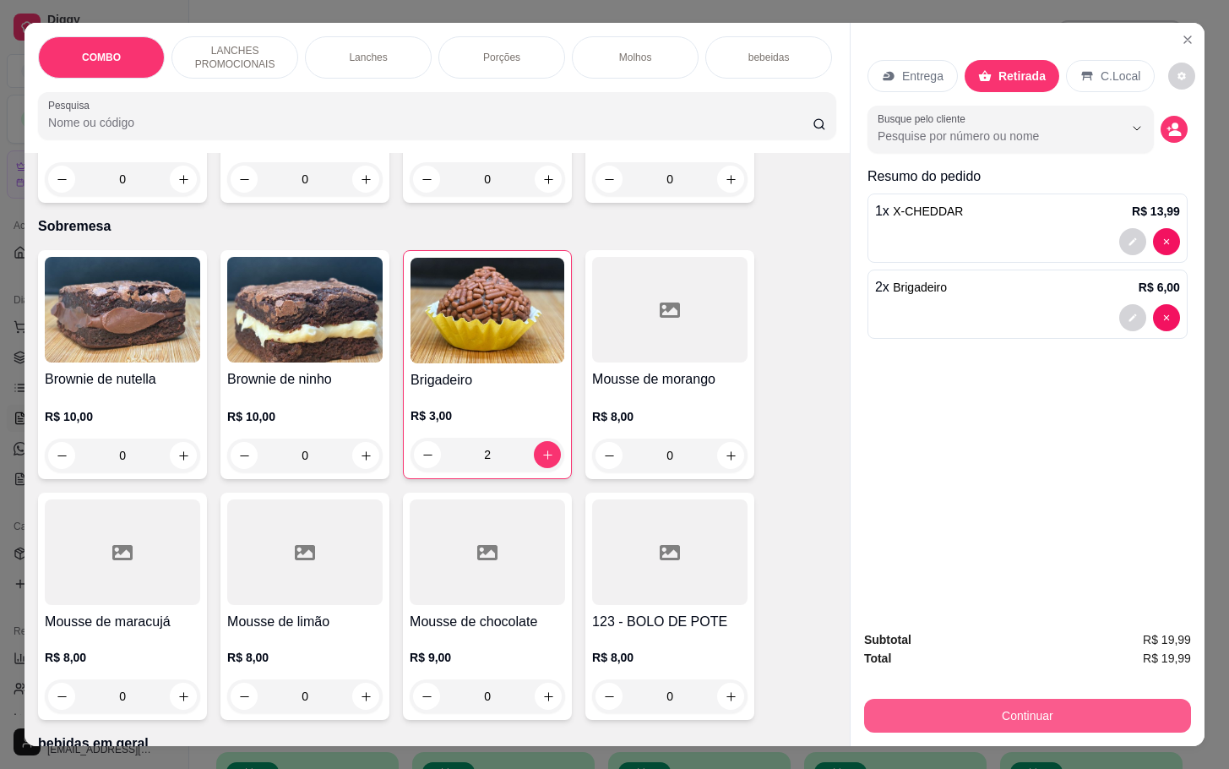
click at [1024, 698] on button "Continuar" at bounding box center [1027, 715] width 327 height 34
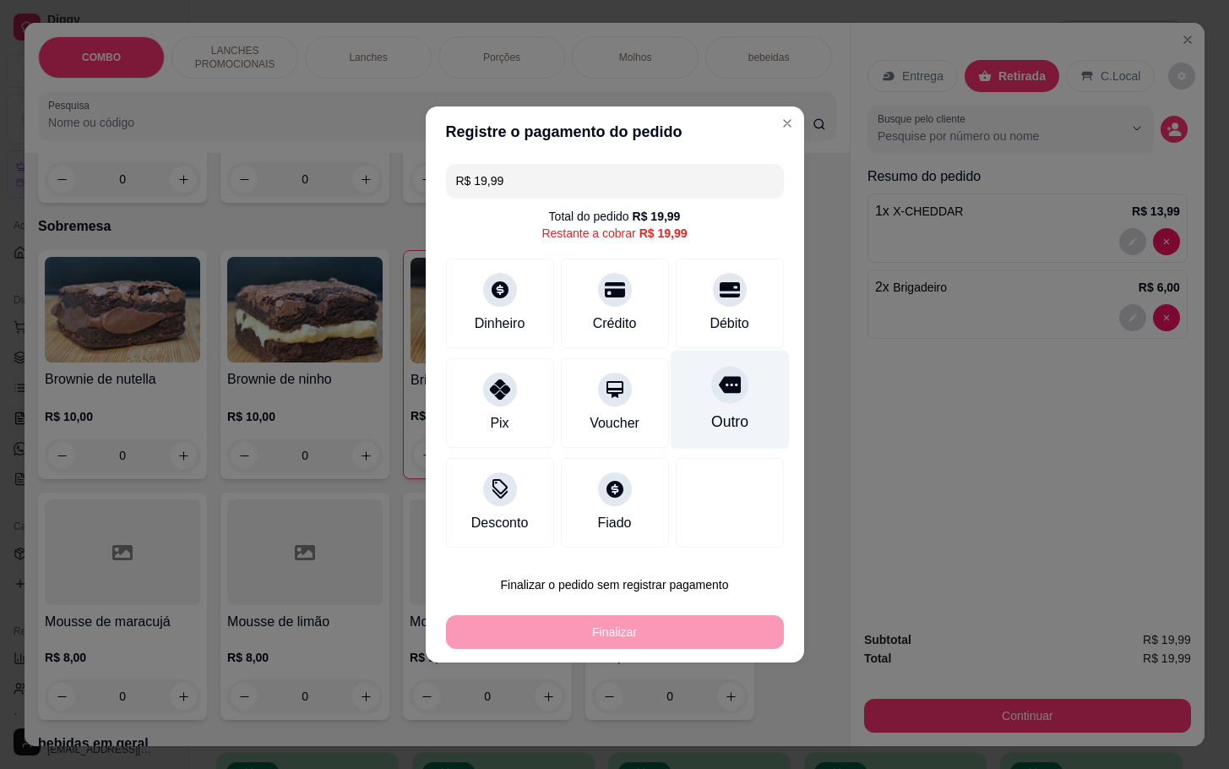
click at [747, 378] on div "Outro" at bounding box center [729, 399] width 119 height 99
type input "R$ 0,00"
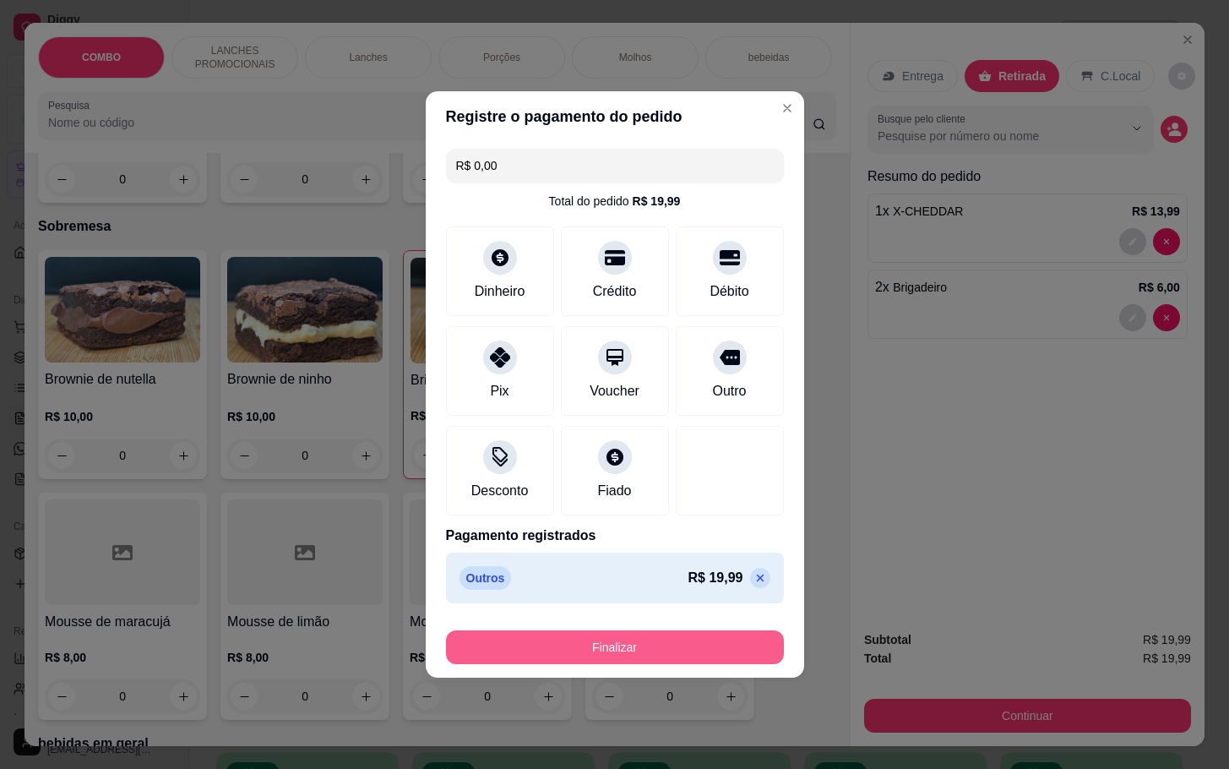
click at [687, 637] on button "Finalizar" at bounding box center [615, 647] width 338 height 34
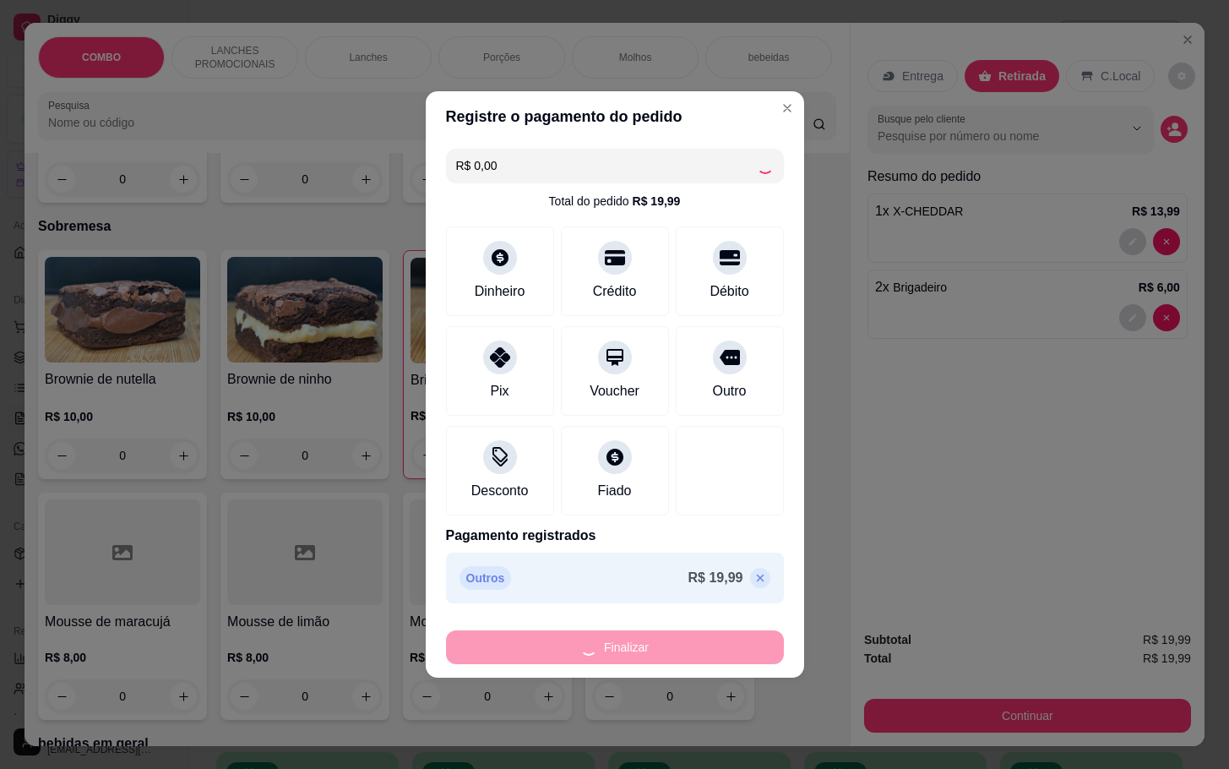
type input "0"
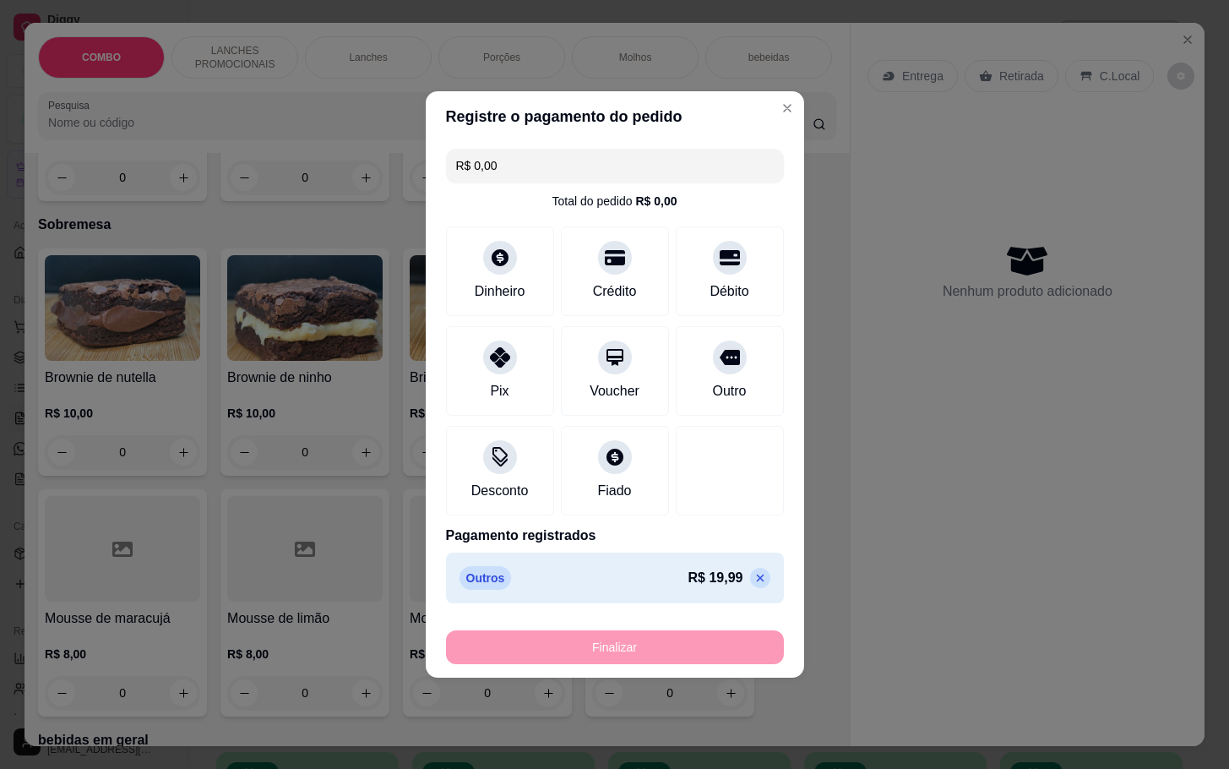
type input "-R$ 19,99"
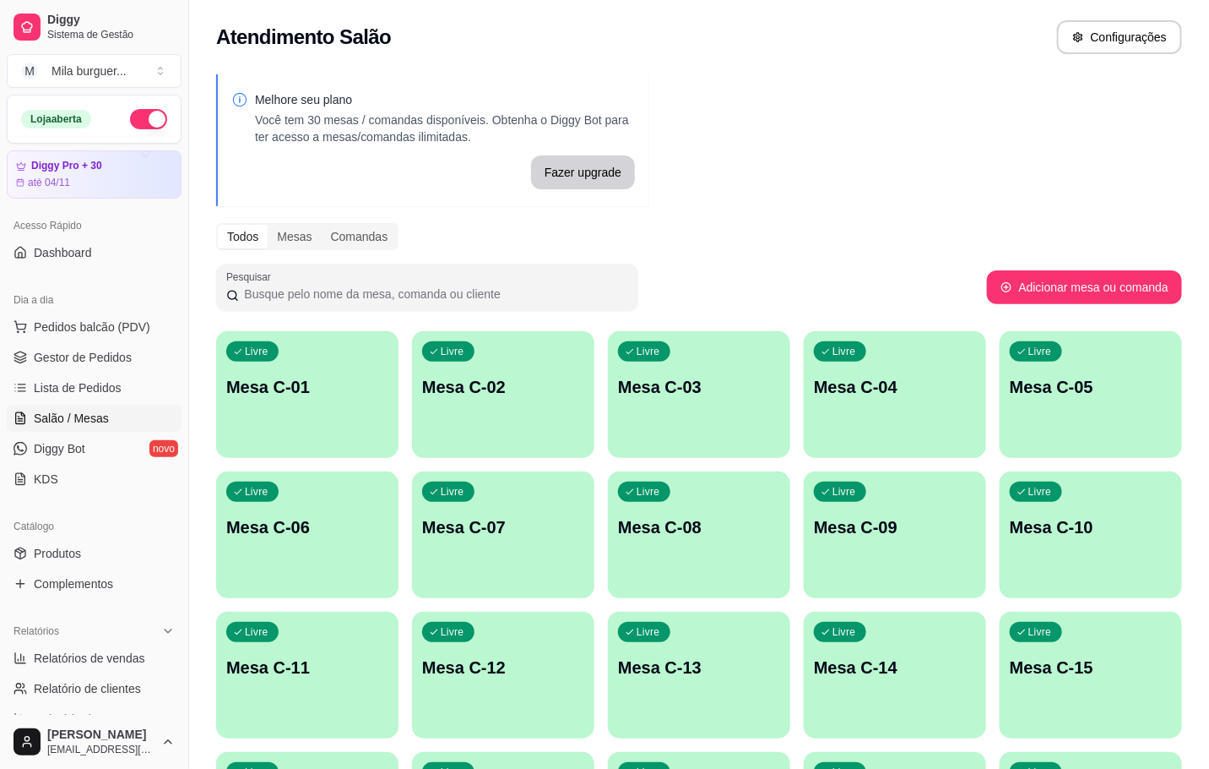
click at [328, 395] on p "Mesa C-01" at bounding box center [307, 387] width 162 height 24
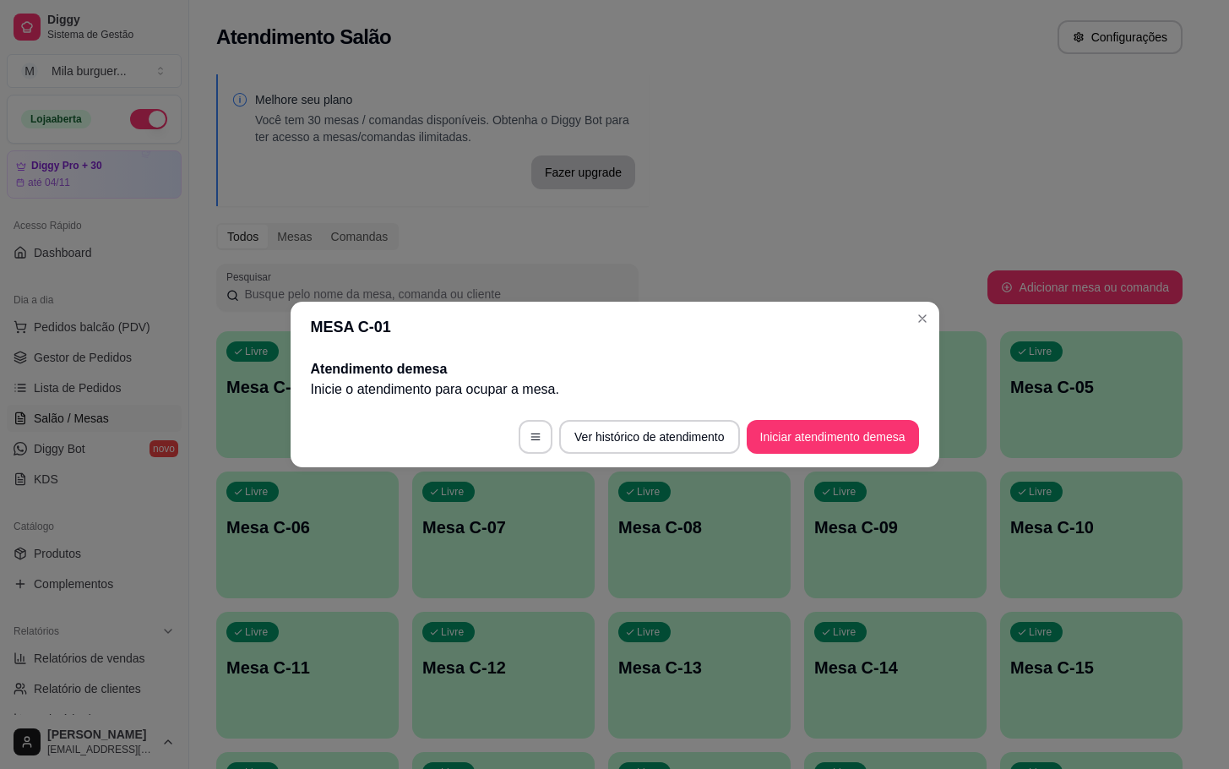
drag, startPoint x: 859, startPoint y: 416, endPoint x: 851, endPoint y: 429, distance: 15.5
click at [857, 421] on footer "Ver histórico de atendimento Iniciar atendimento de mesa" at bounding box center [615, 436] width 649 height 61
click at [852, 429] on button "Iniciar atendimento de mesa" at bounding box center [833, 437] width 172 height 34
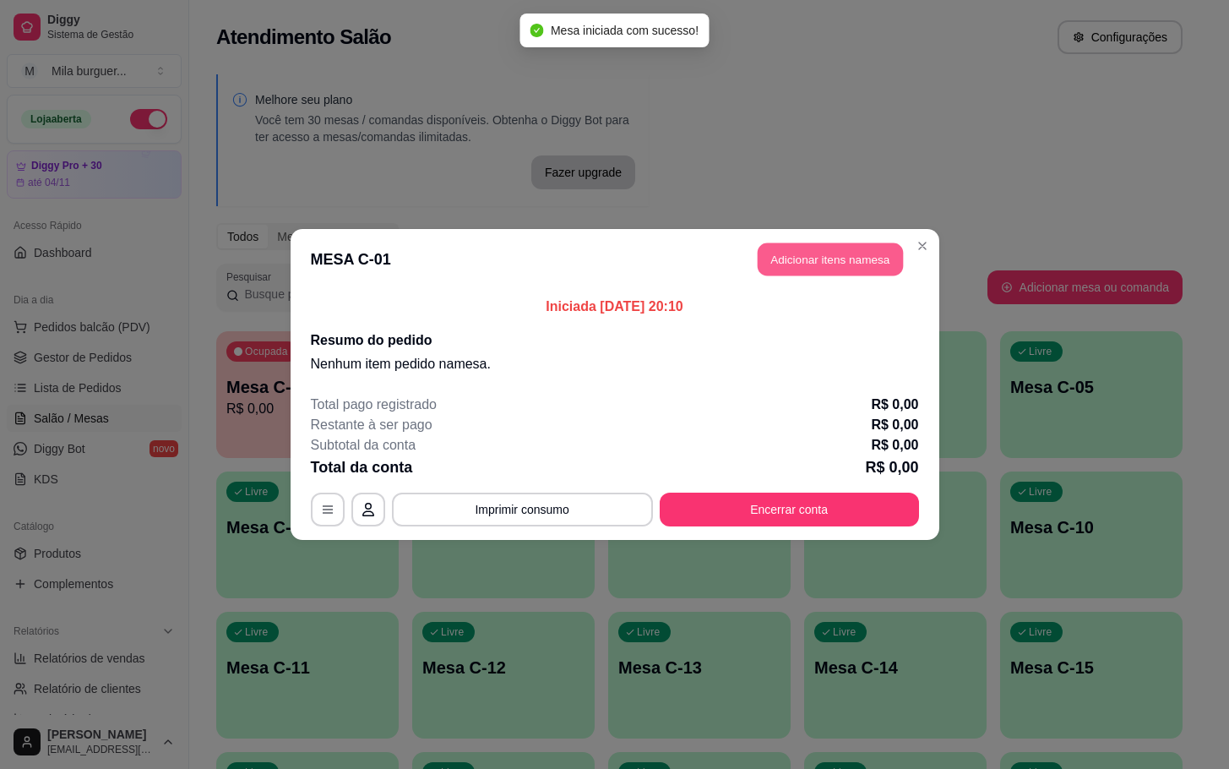
click at [836, 248] on button "Adicionar itens na mesa" at bounding box center [830, 259] width 145 height 33
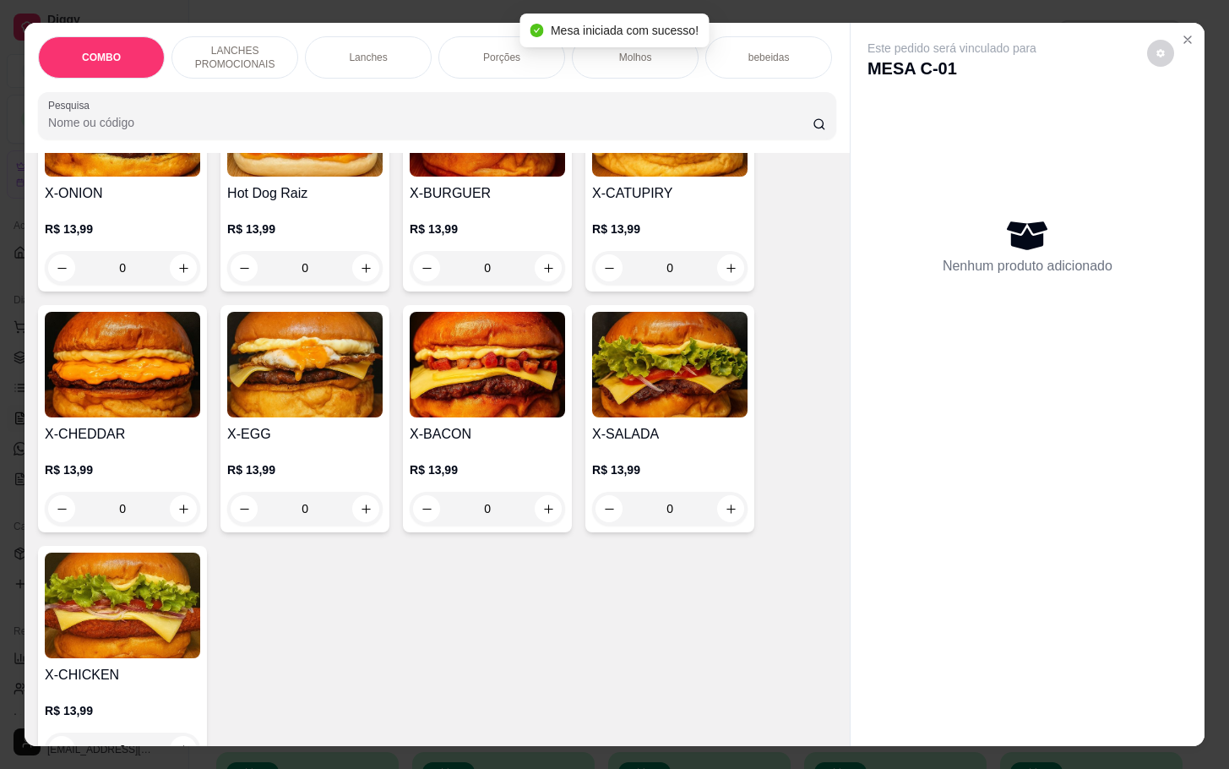
scroll to position [253, 0]
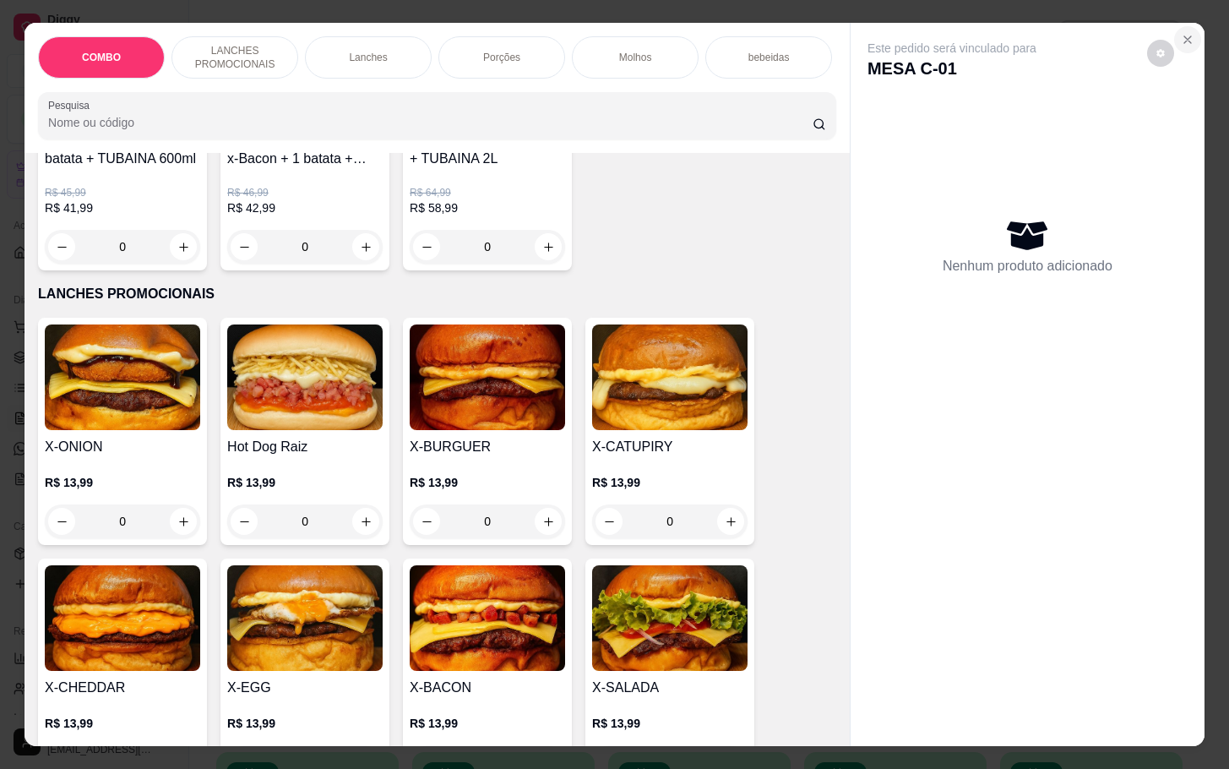
click at [1181, 33] on icon "Close" at bounding box center [1188, 40] width 14 height 14
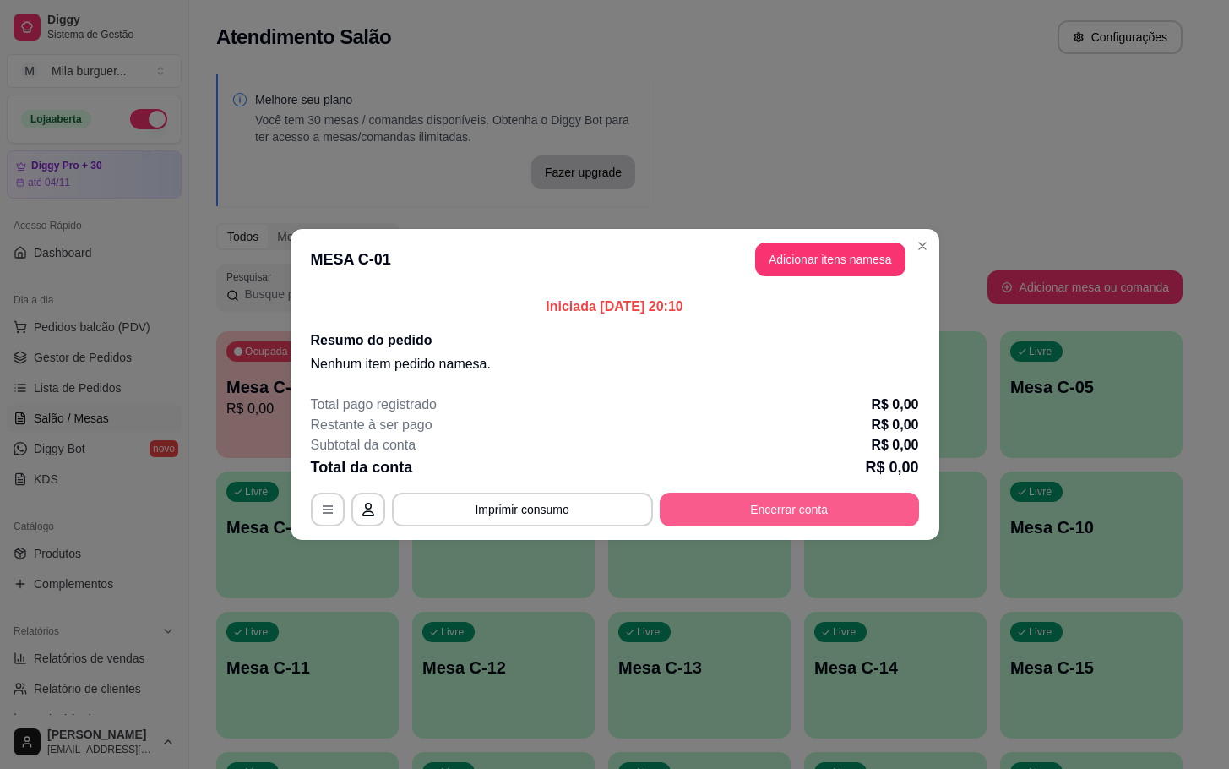
click at [811, 504] on button "Encerrar conta" at bounding box center [789, 509] width 259 height 34
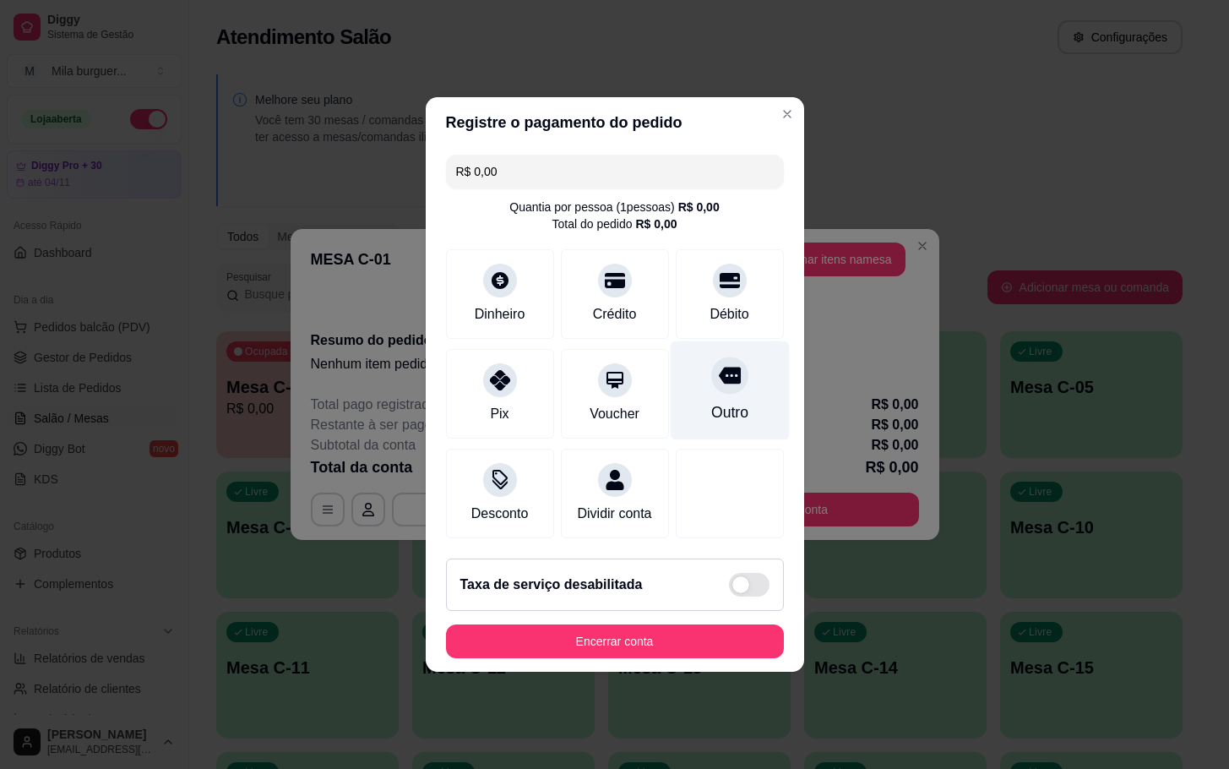
click at [718, 367] on icon at bounding box center [729, 375] width 22 height 17
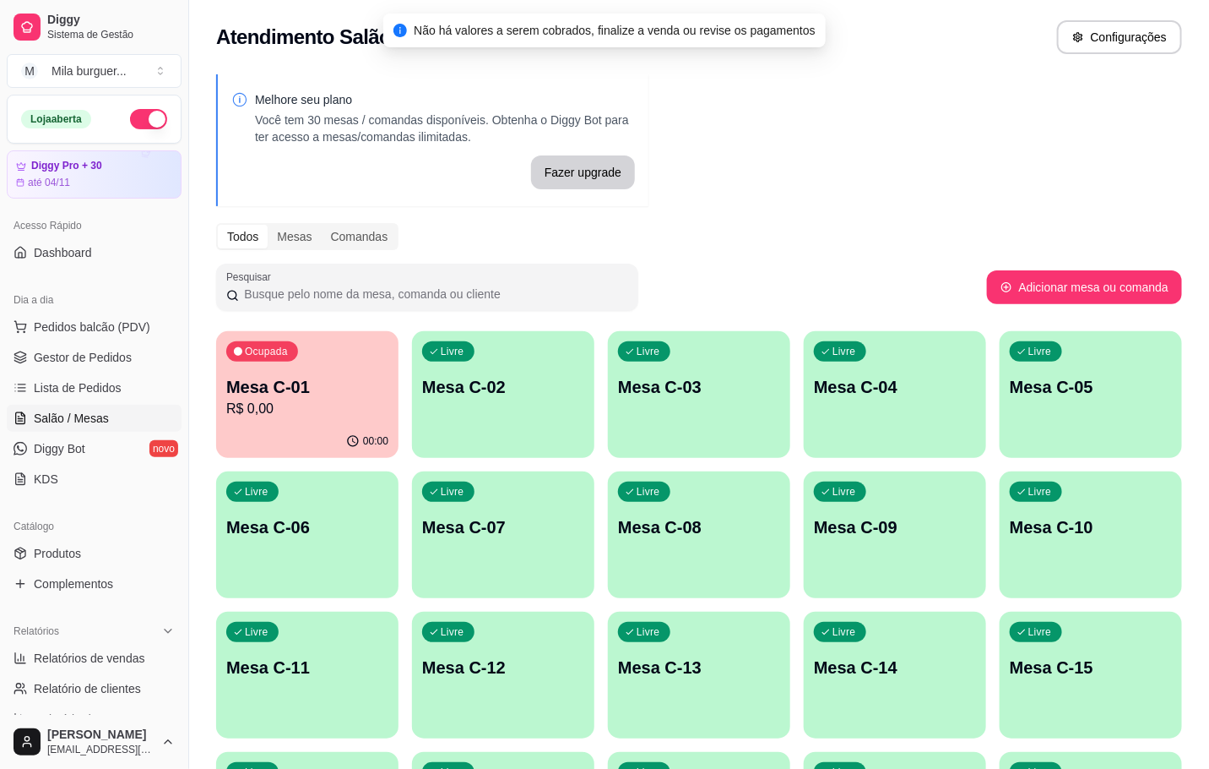
click at [86, 360] on span "Gestor de Pedidos" at bounding box center [83, 357] width 98 height 17
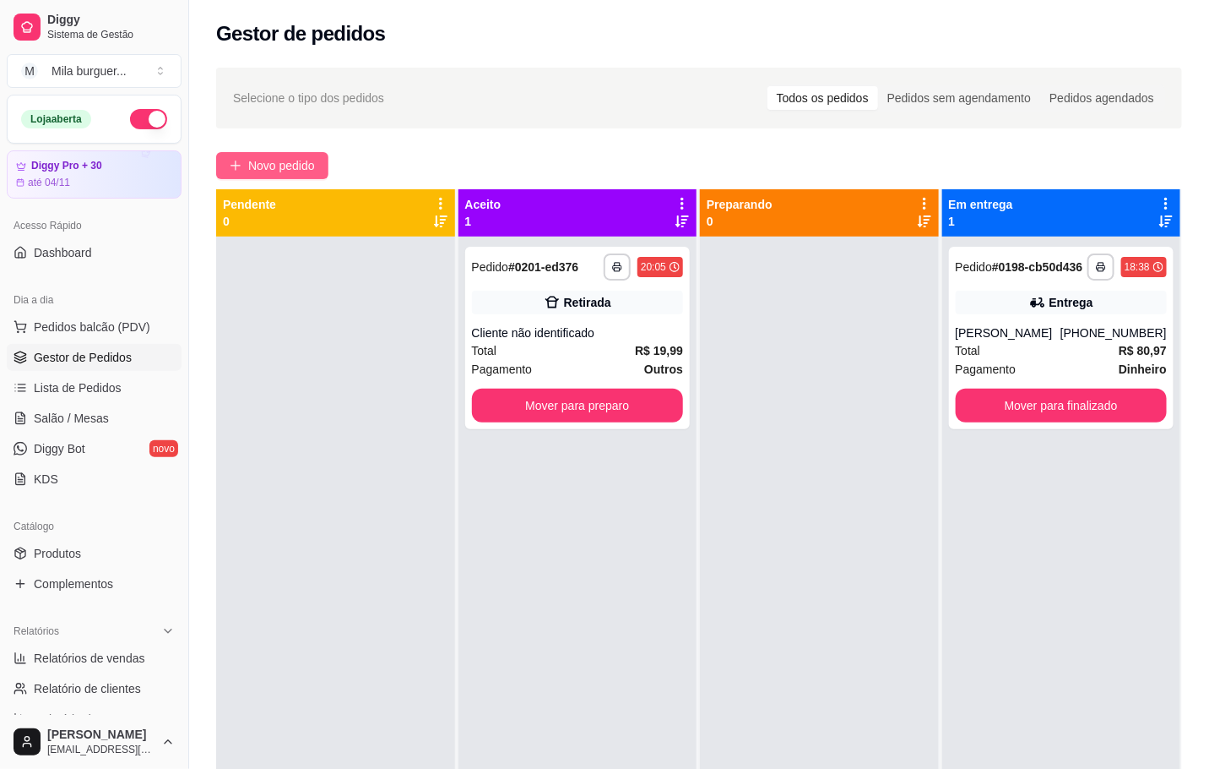
click at [277, 162] on span "Novo pedido" at bounding box center [281, 165] width 67 height 19
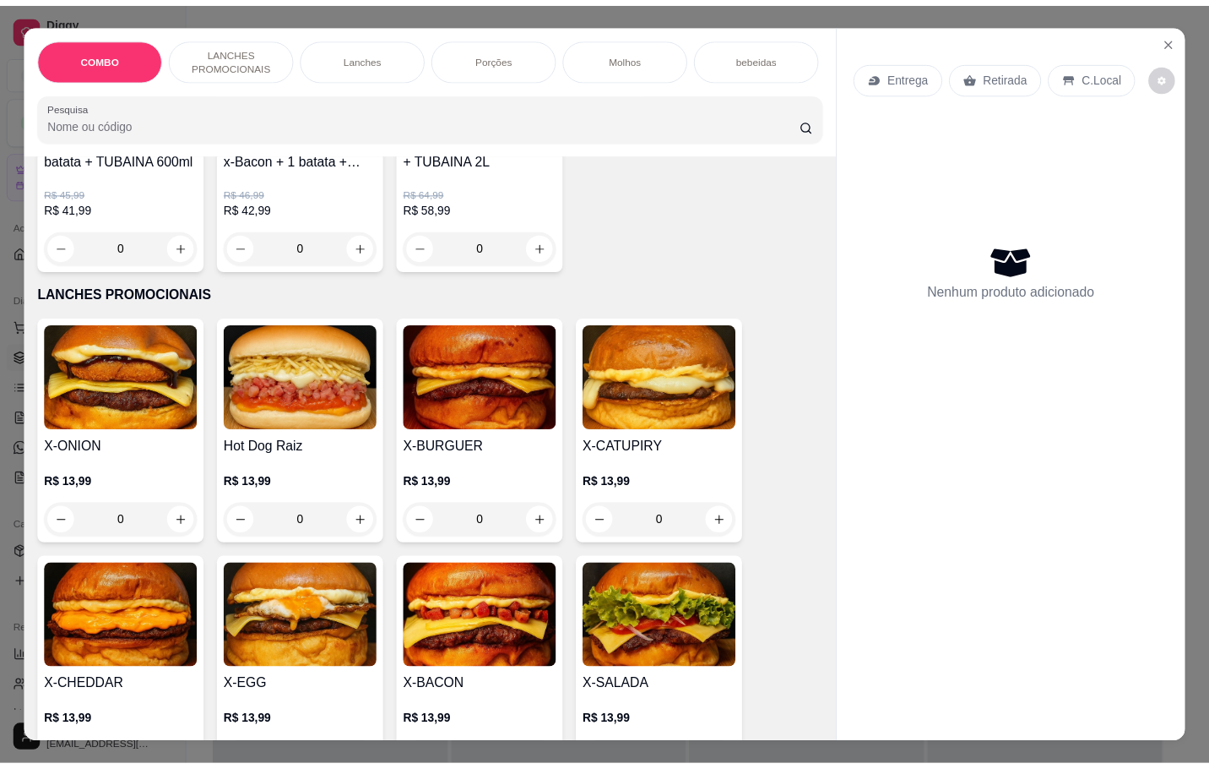
scroll to position [380, 0]
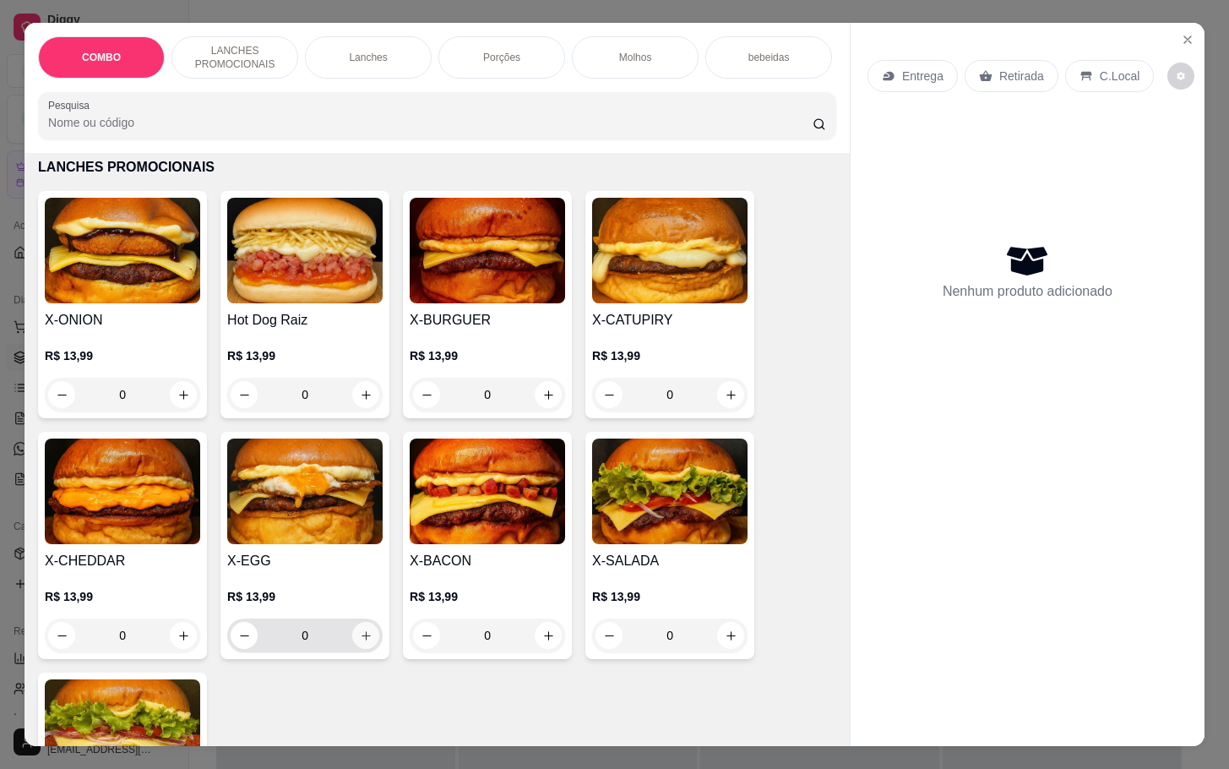
click at [360, 642] on icon "increase-product-quantity" at bounding box center [366, 635] width 13 height 13
type input "1"
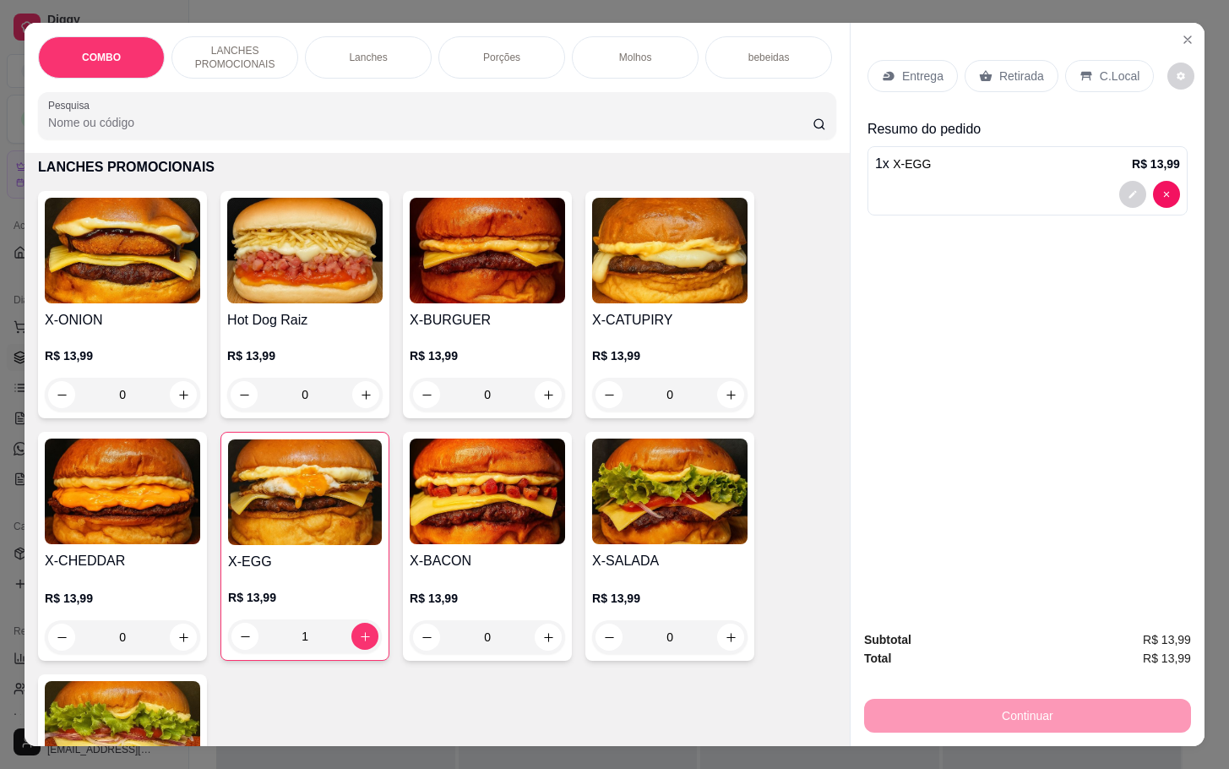
click at [1093, 81] on div "C.Local" at bounding box center [1109, 76] width 89 height 32
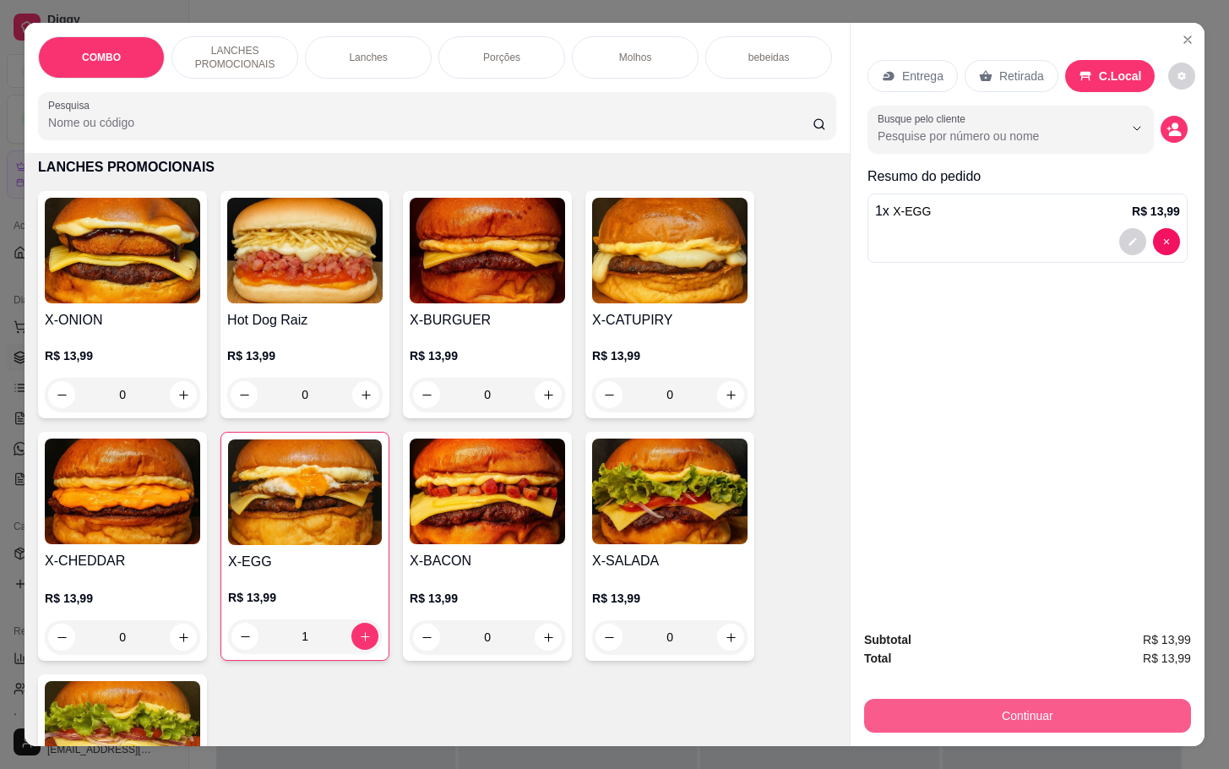
click at [884, 703] on button "Continuar" at bounding box center [1027, 715] width 327 height 34
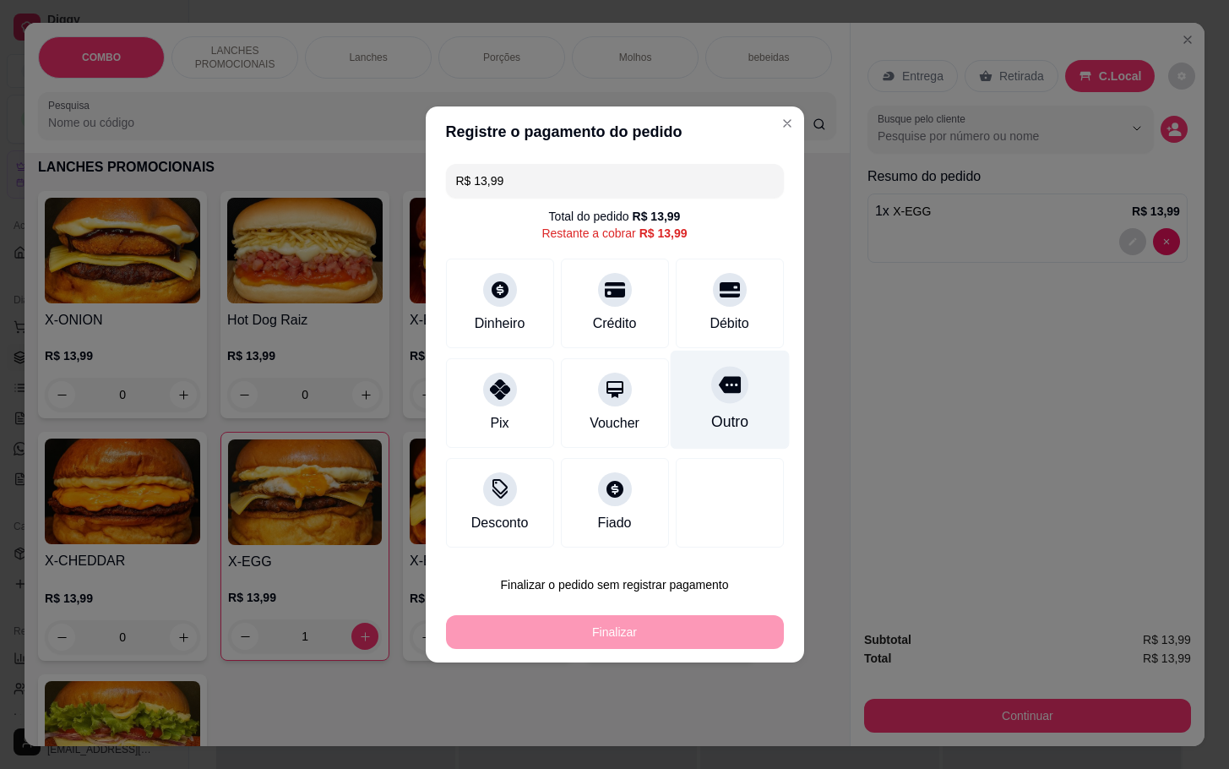
drag, startPoint x: 723, startPoint y: 358, endPoint x: 737, endPoint y: 391, distance: 35.9
click at [725, 358] on div "Outro" at bounding box center [729, 399] width 119 height 99
type input "R$ 0,00"
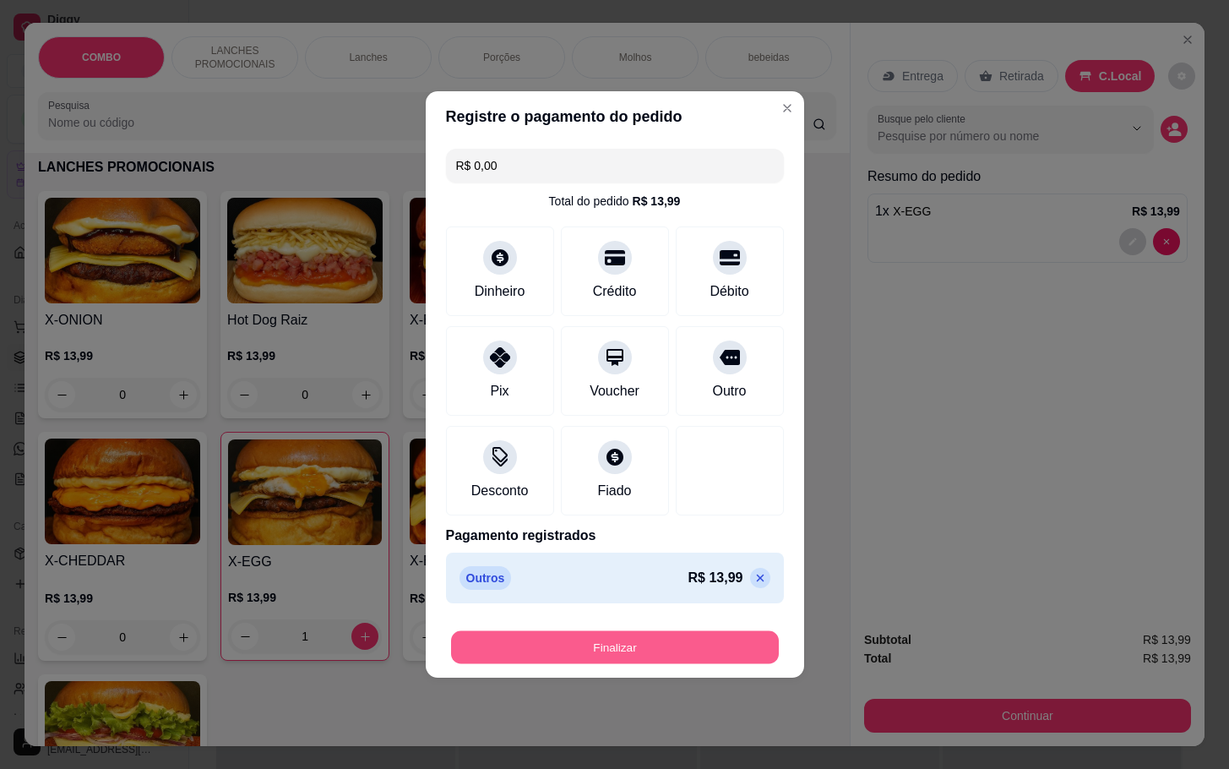
click at [661, 654] on button "Finalizar" at bounding box center [615, 647] width 328 height 33
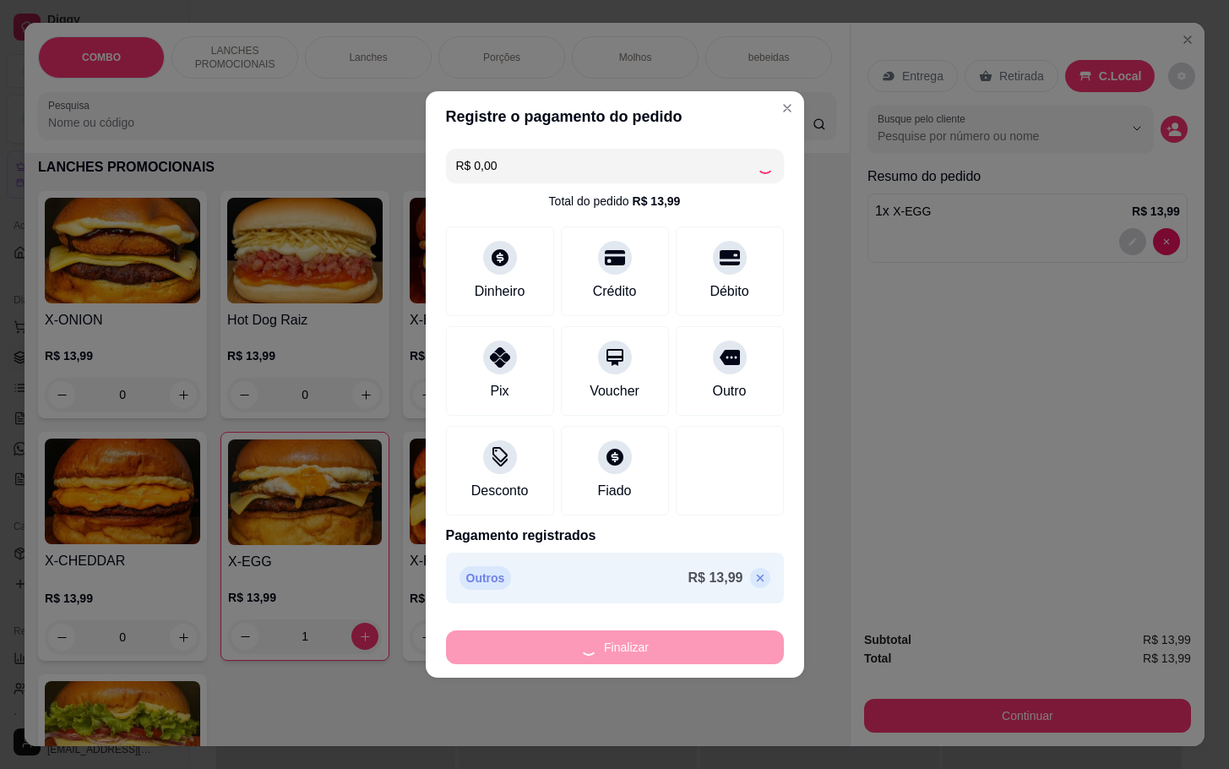
type input "0"
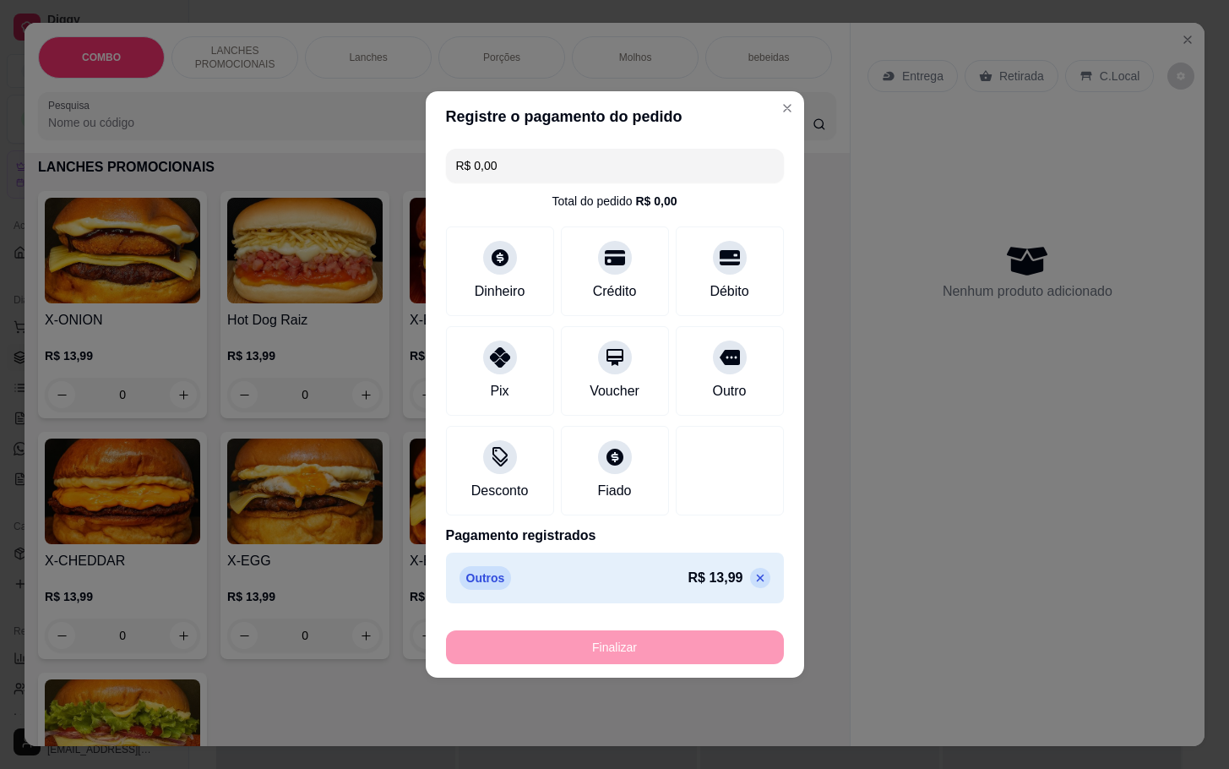
type input "-R$ 13,99"
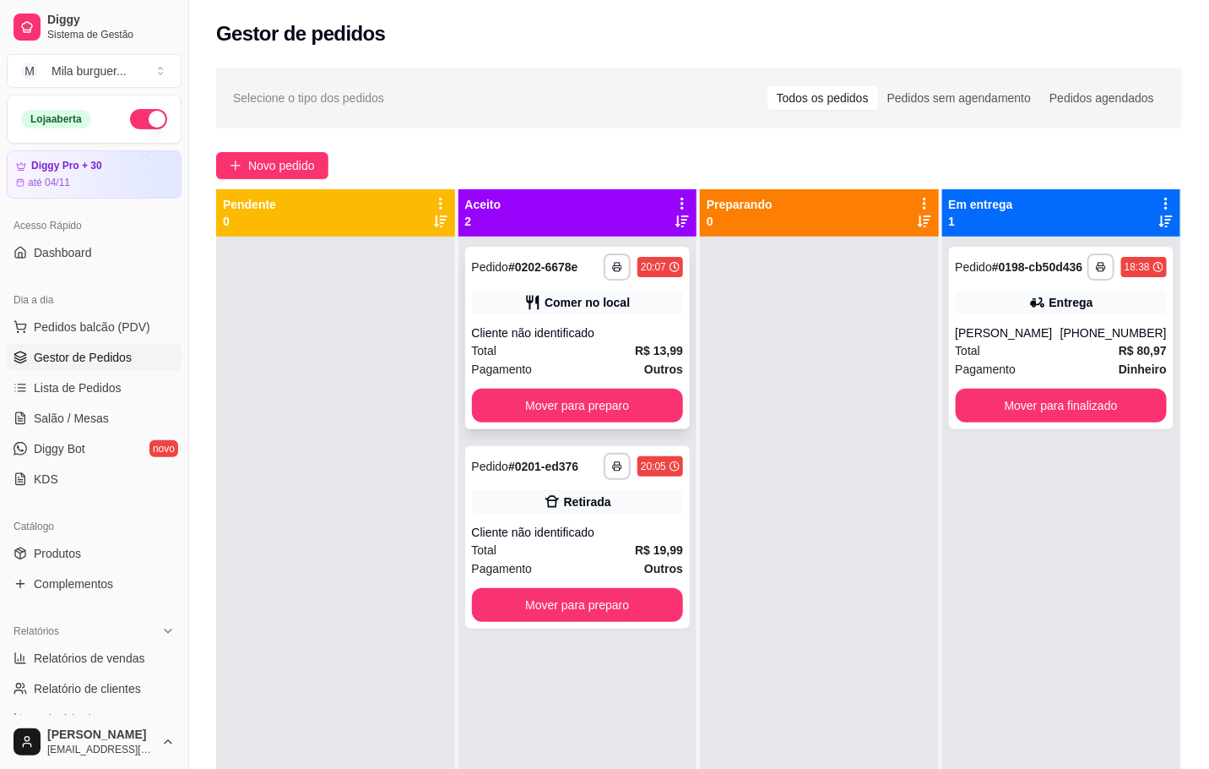
click at [624, 322] on div "**********" at bounding box center [577, 338] width 225 height 182
click at [619, 405] on button "Mover para preparo" at bounding box center [577, 405] width 205 height 33
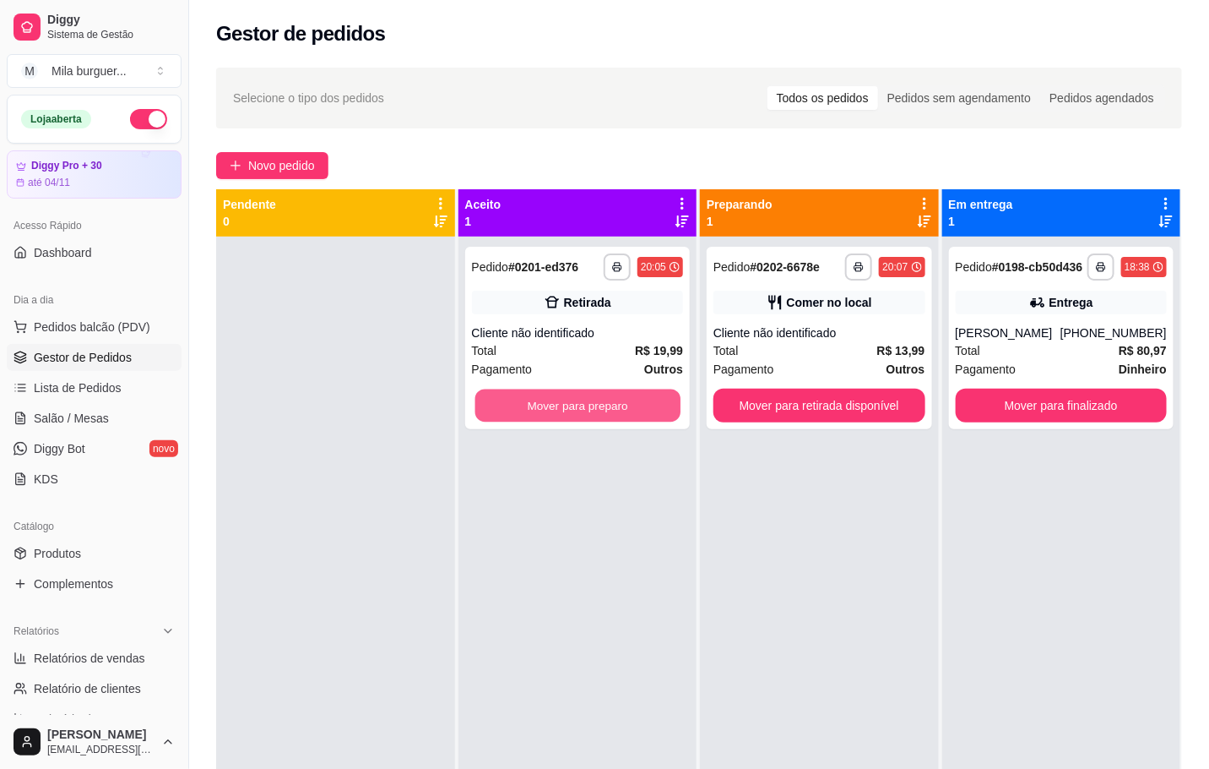
click at [619, 405] on button "Mover para preparo" at bounding box center [577, 405] width 205 height 33
